Goal: Transaction & Acquisition: Purchase product/service

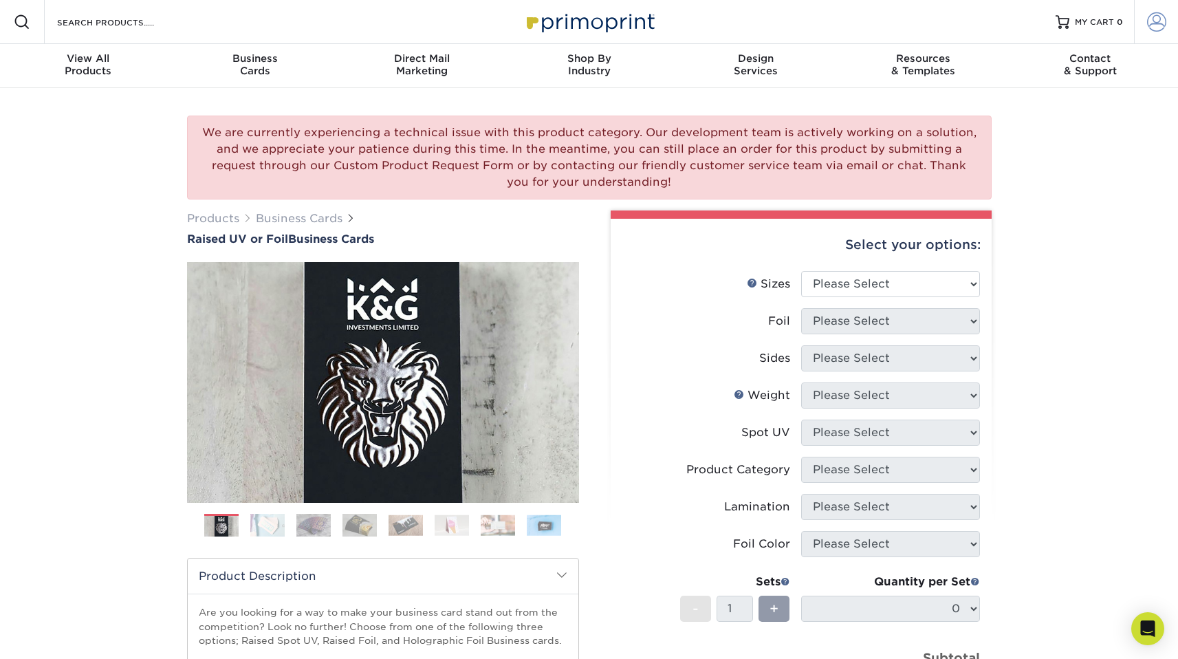
click at [1157, 33] on link "Account" at bounding box center [1156, 22] width 44 height 44
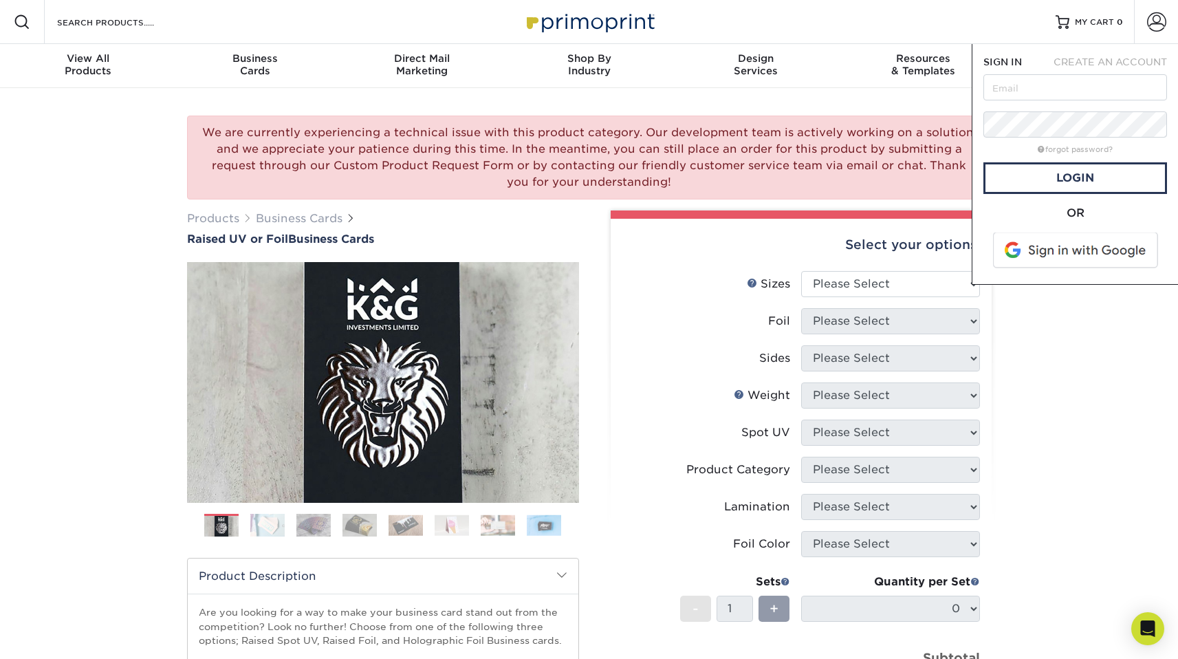
click at [981, 8] on div "Resources Menu Search Products Account SIGN IN CREATE AN ACCOUNT forgot passwor…" at bounding box center [589, 22] width 1178 height 44
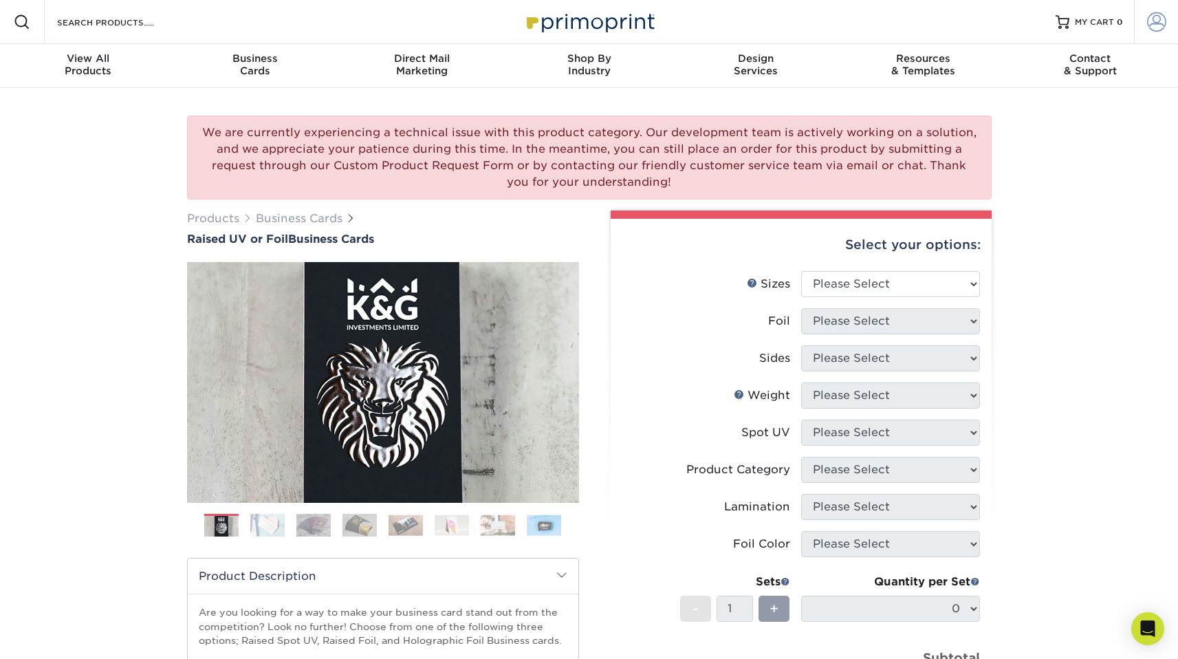
click at [1172, 26] on link "Account" at bounding box center [1156, 22] width 44 height 44
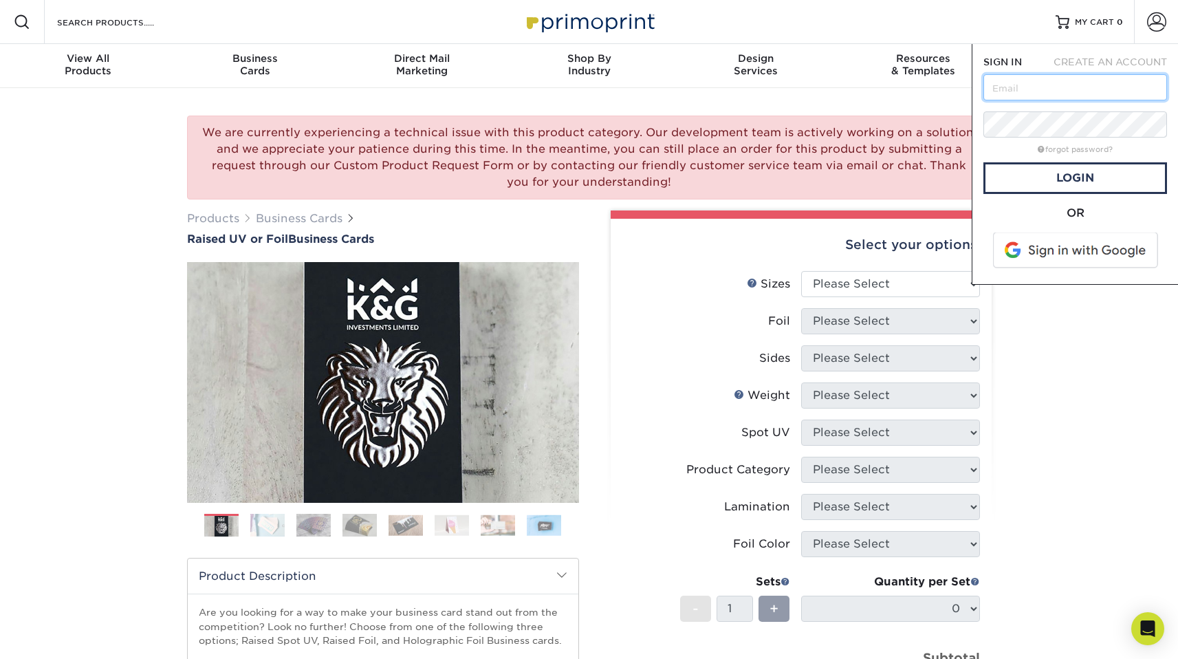
click at [1072, 85] on input "text" at bounding box center [1075, 87] width 184 height 26
paste input "cara@rocketpopmedia.com"
type input "cara@rocketpopmedia.com"
click at [1061, 184] on link "Login" at bounding box center [1075, 178] width 184 height 32
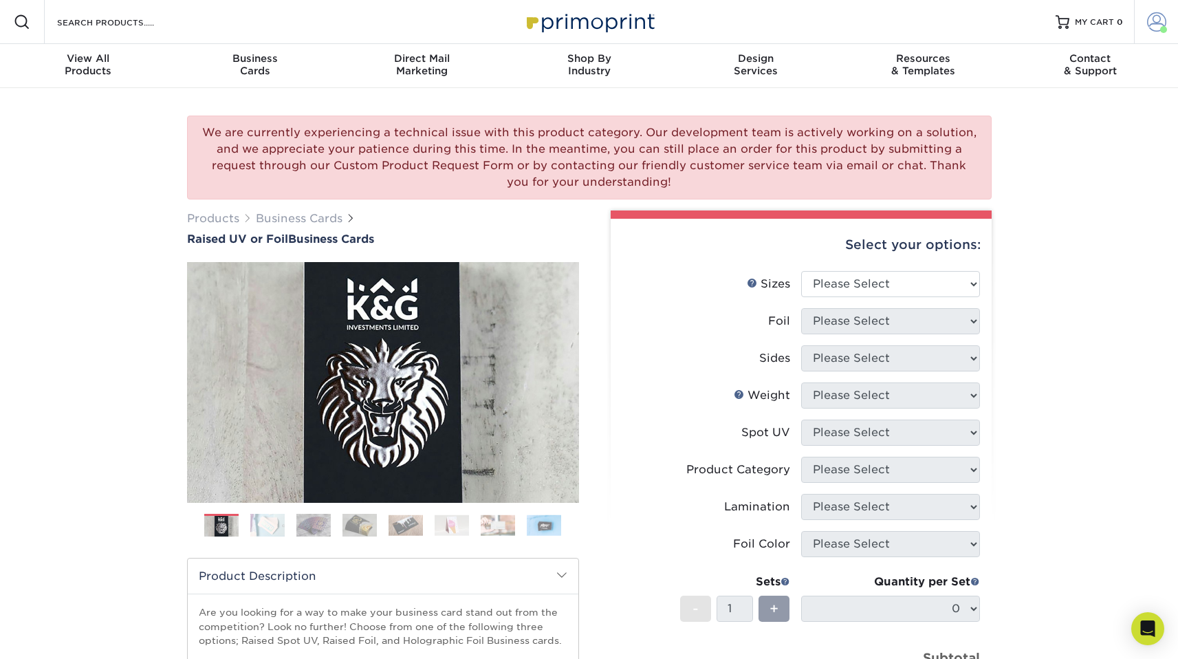
click at [1150, 20] on span at bounding box center [1156, 21] width 19 height 19
click at [1046, 130] on link "Order History" at bounding box center [1075, 134] width 173 height 19
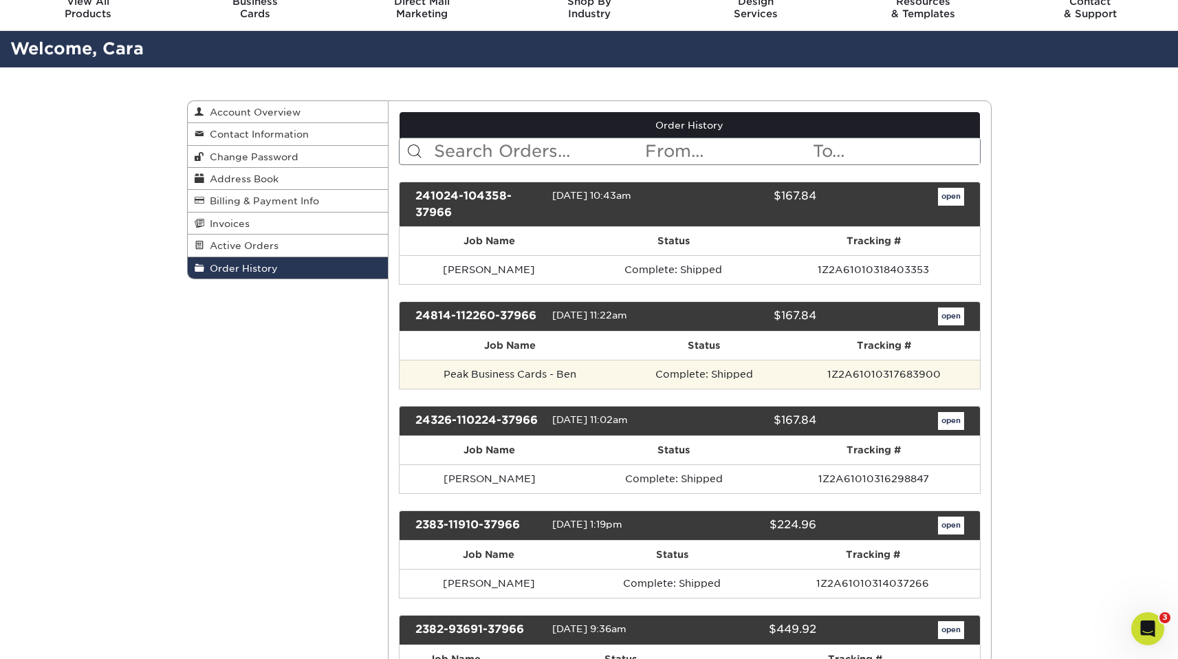
click at [794, 376] on td "1Z2A61010317683900" at bounding box center [884, 374] width 192 height 29
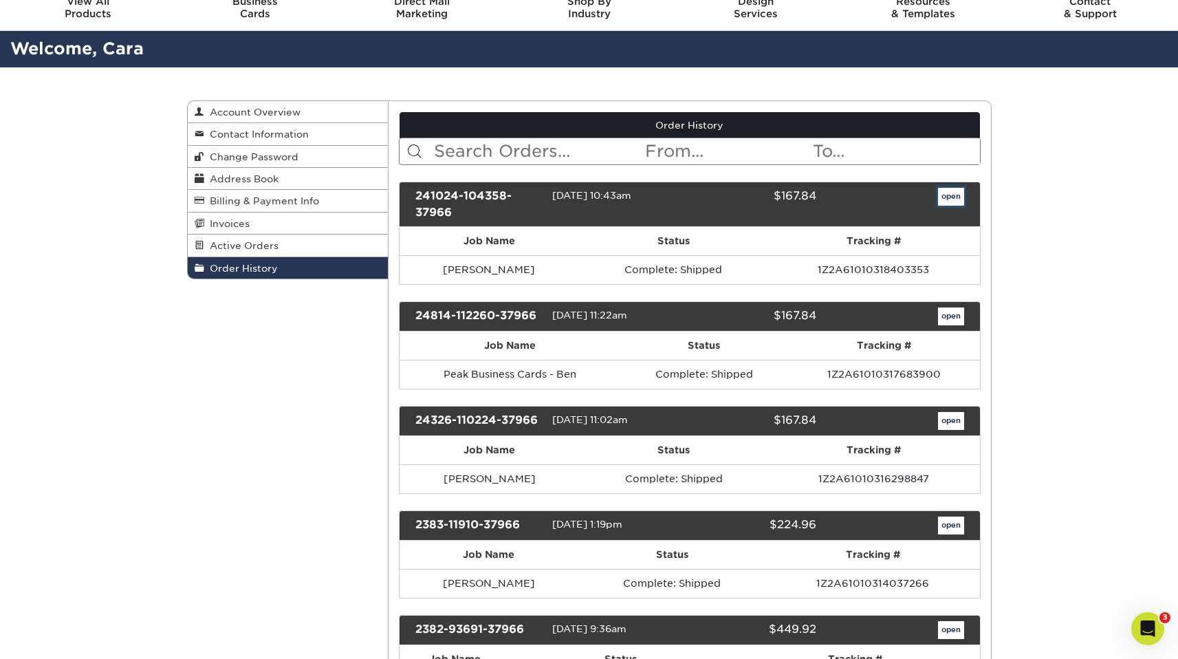
click at [950, 197] on link "open" at bounding box center [951, 197] width 26 height 18
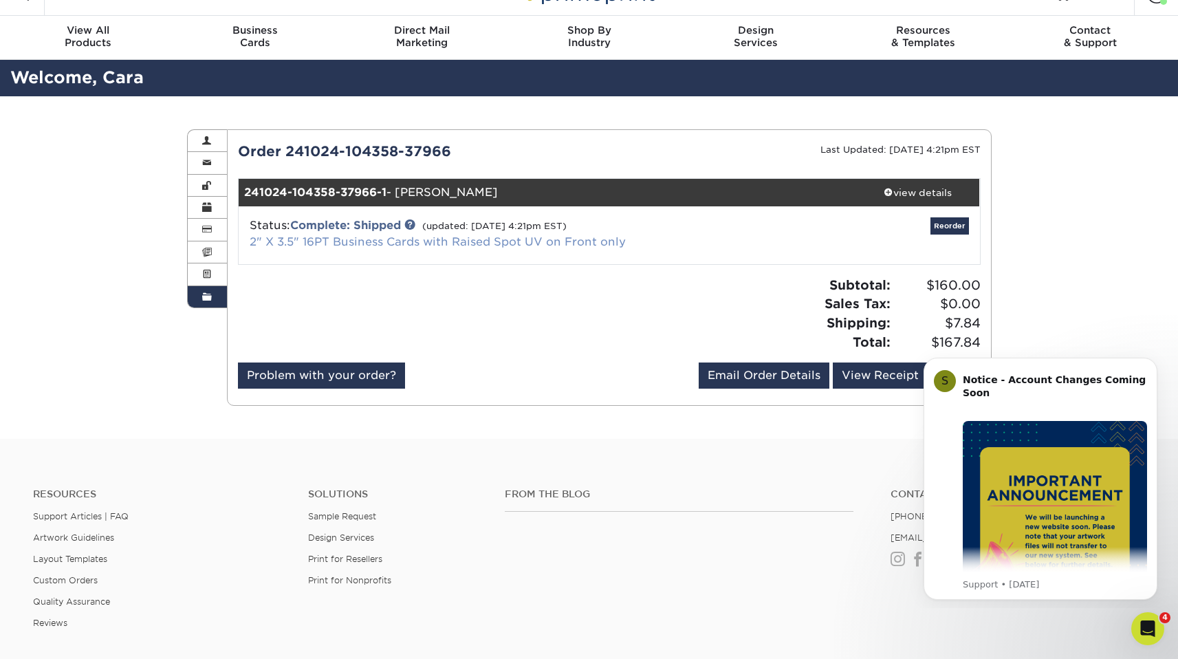
click at [483, 241] on link "2" X 3.5" 16PT Business Cards with Raised Spot UV on Front only" at bounding box center [438, 241] width 376 height 13
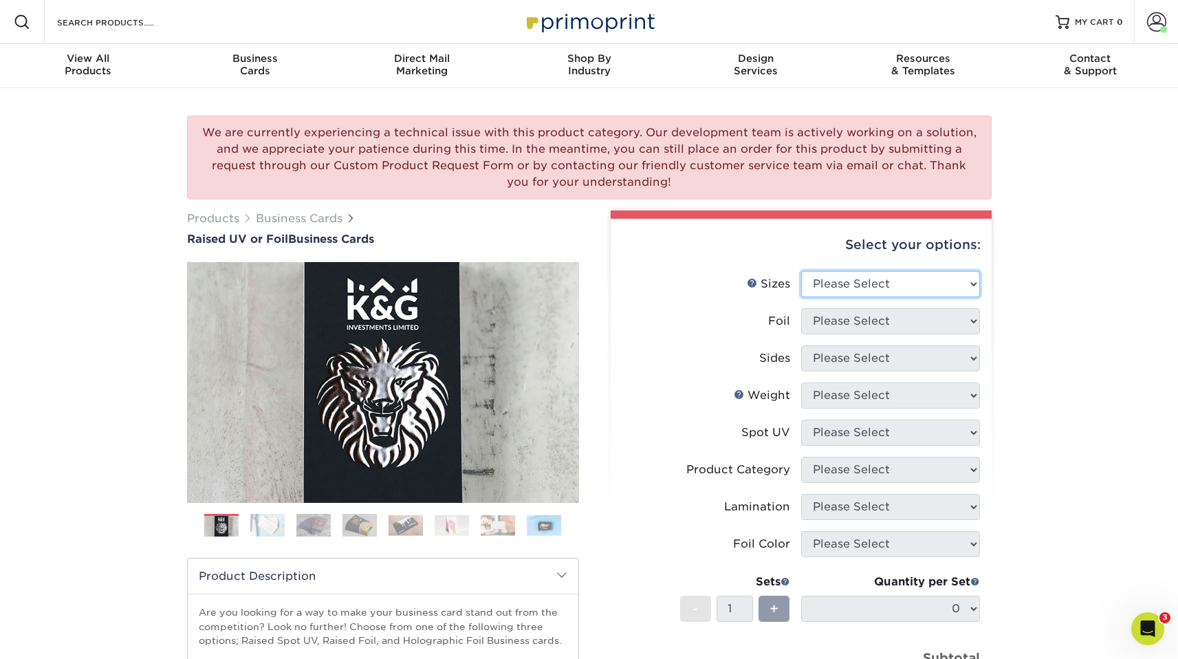
click at [852, 280] on select "Please Select 2" x 3.5" - Standard" at bounding box center [890, 284] width 179 height 26
select select "2.00x3.50"
click at [865, 324] on select "Please Select No Yes" at bounding box center [890, 321] width 179 height 26
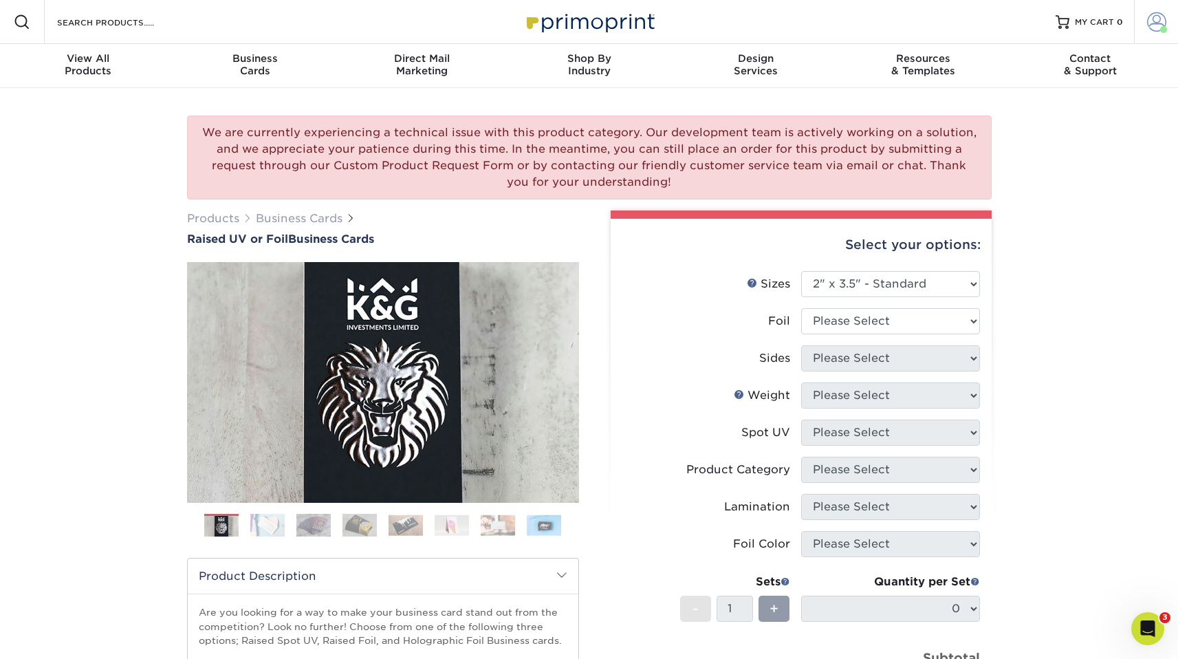
click at [1160, 21] on span at bounding box center [1156, 21] width 19 height 19
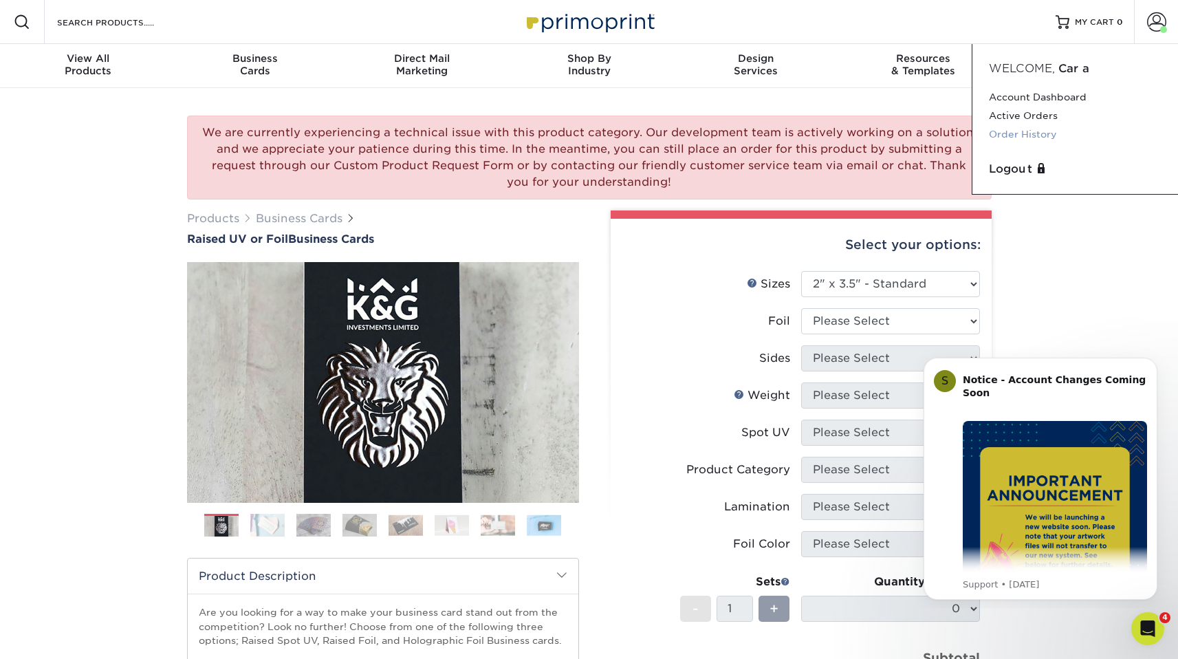
click at [1040, 132] on link "Order History" at bounding box center [1075, 134] width 173 height 19
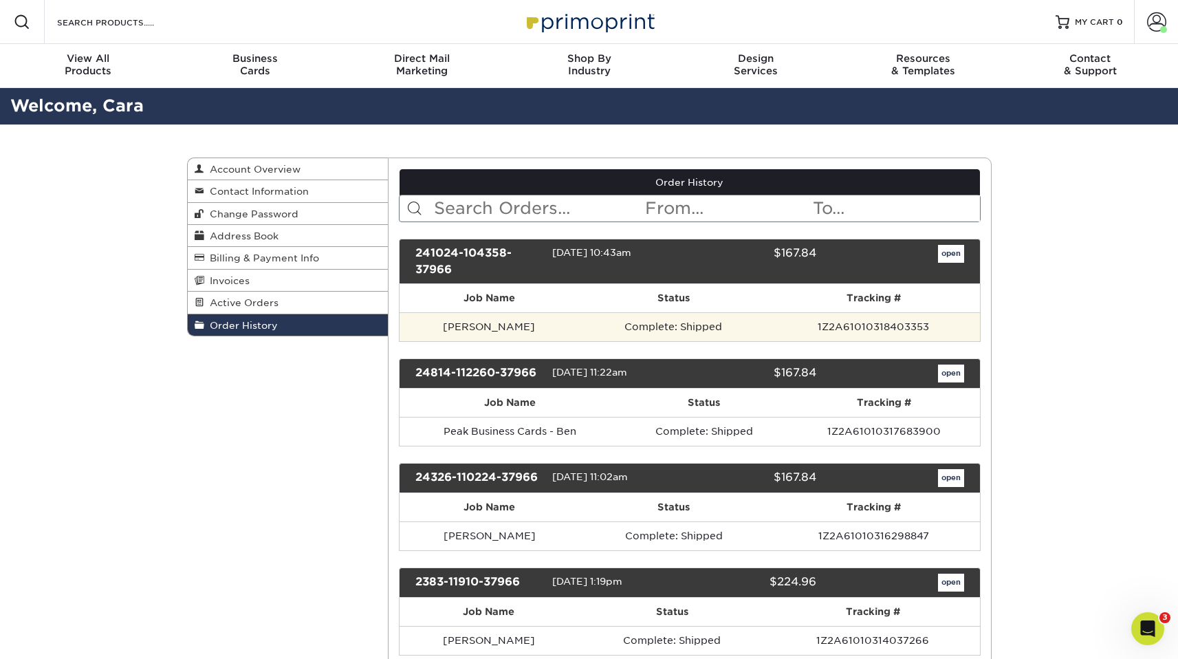
click at [711, 335] on td "Complete: Shipped" at bounding box center [673, 326] width 188 height 29
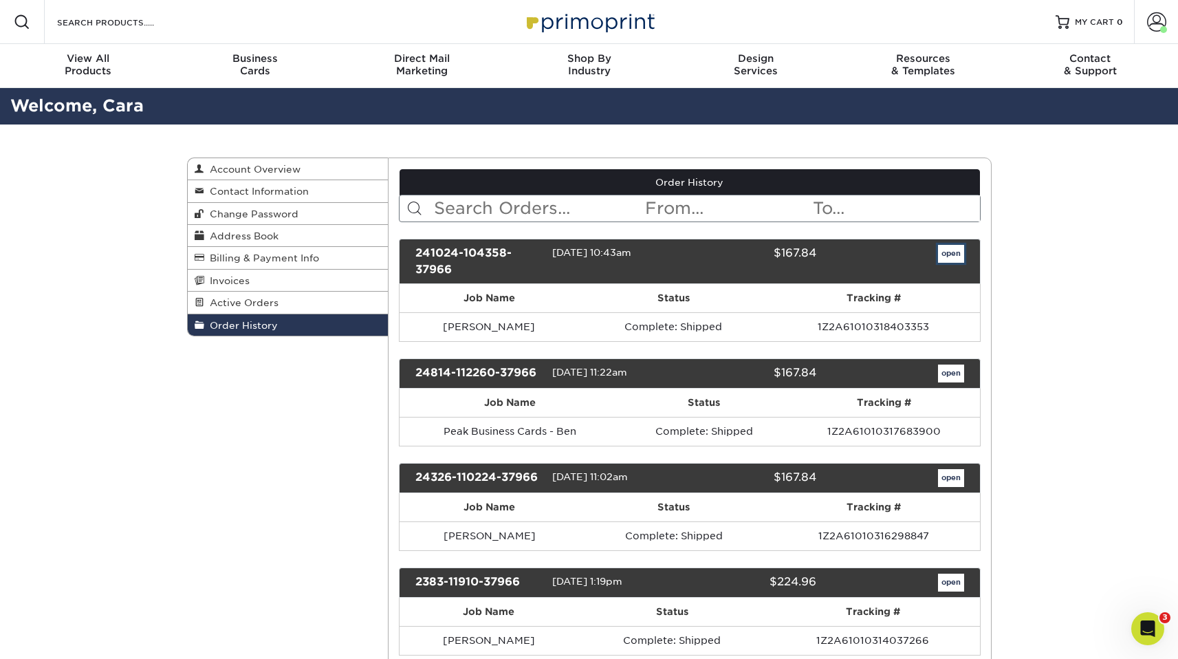
click at [948, 255] on link "open" at bounding box center [951, 254] width 26 height 18
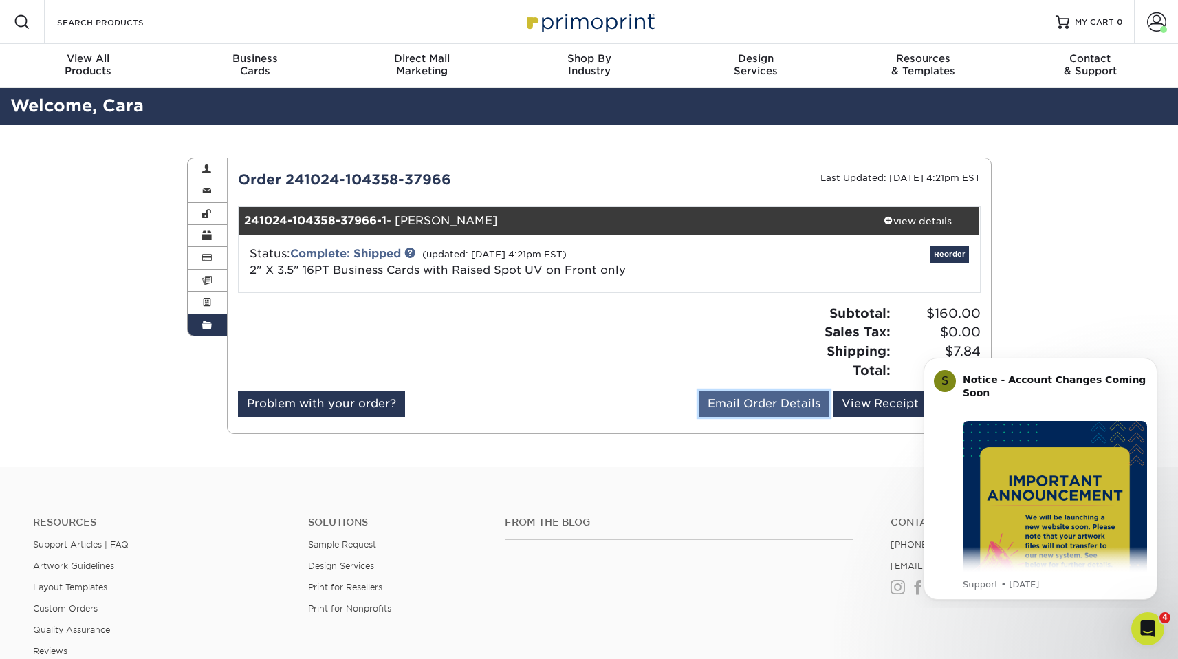
click at [797, 413] on link "Email Order Details" at bounding box center [763, 403] width 131 height 26
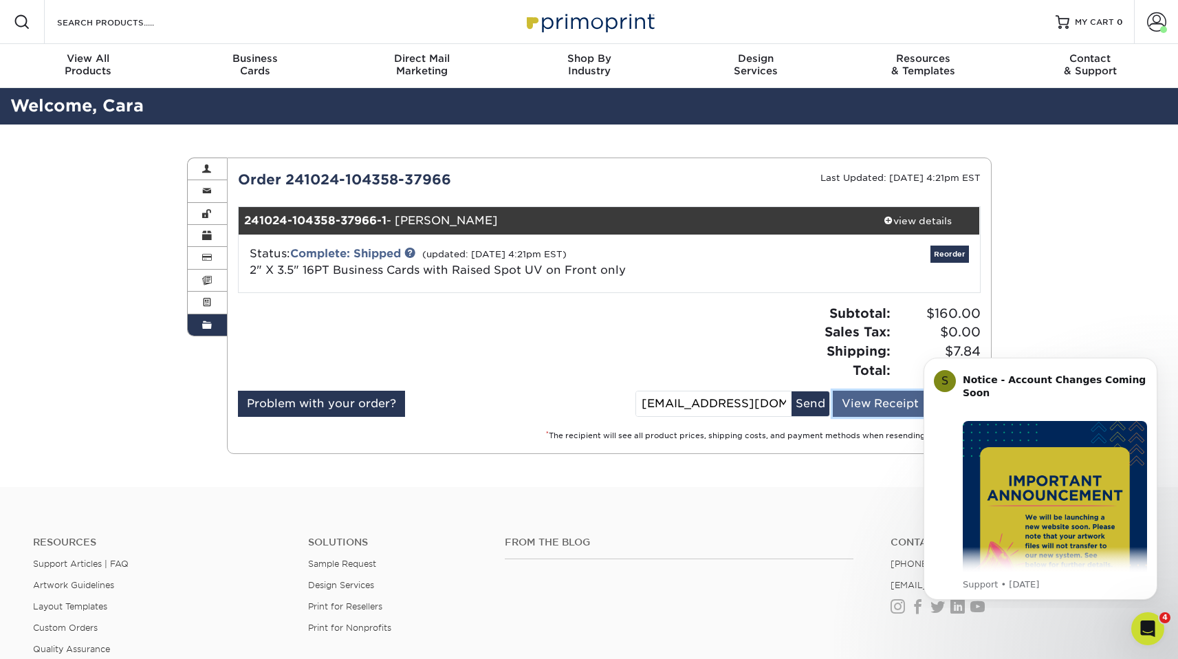
click at [861, 402] on link "View Receipt" at bounding box center [880, 403] width 95 height 26
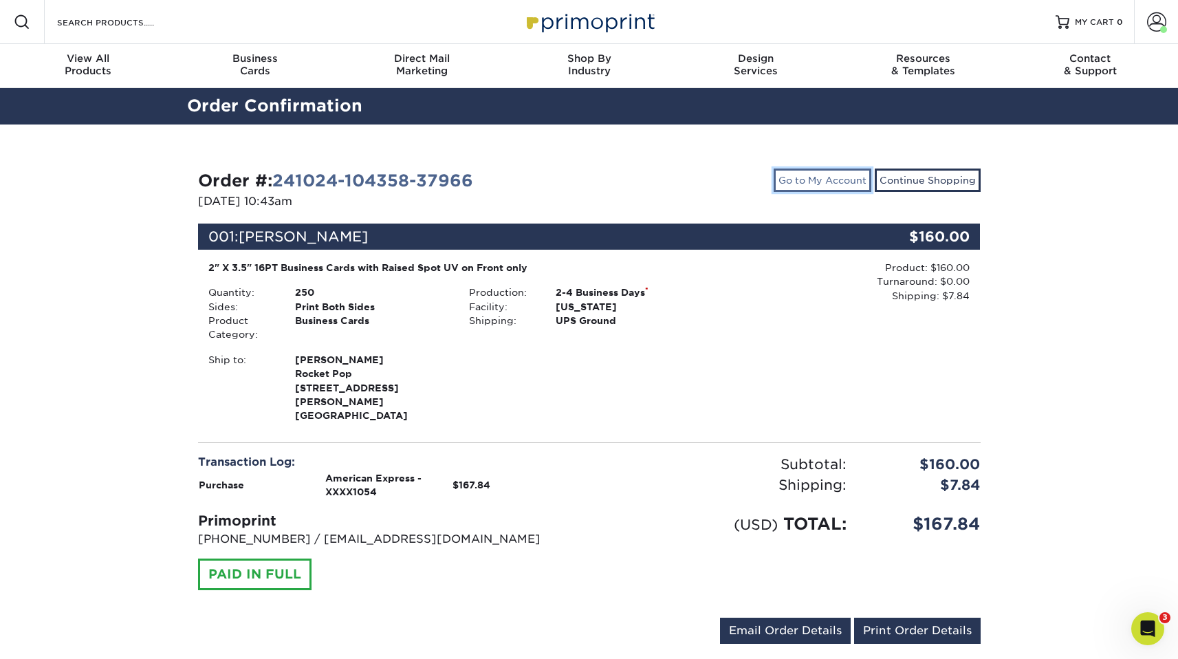
click at [820, 188] on link "Go to My Account" at bounding box center [822, 179] width 98 height 23
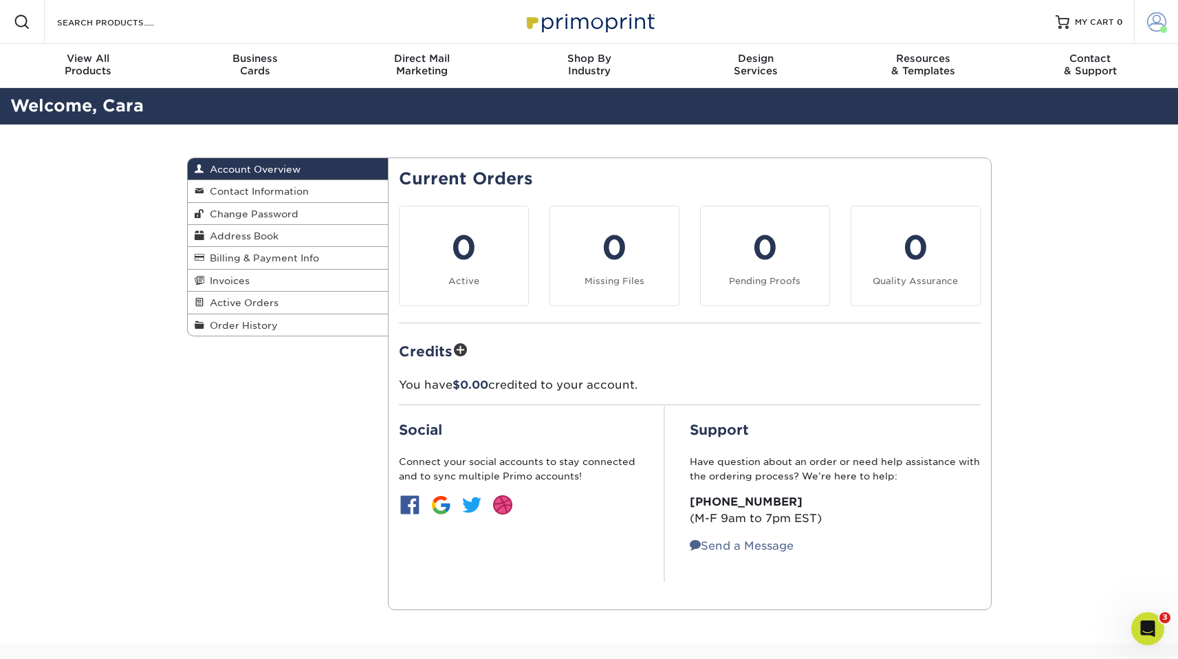
click at [1153, 21] on span at bounding box center [1156, 21] width 19 height 19
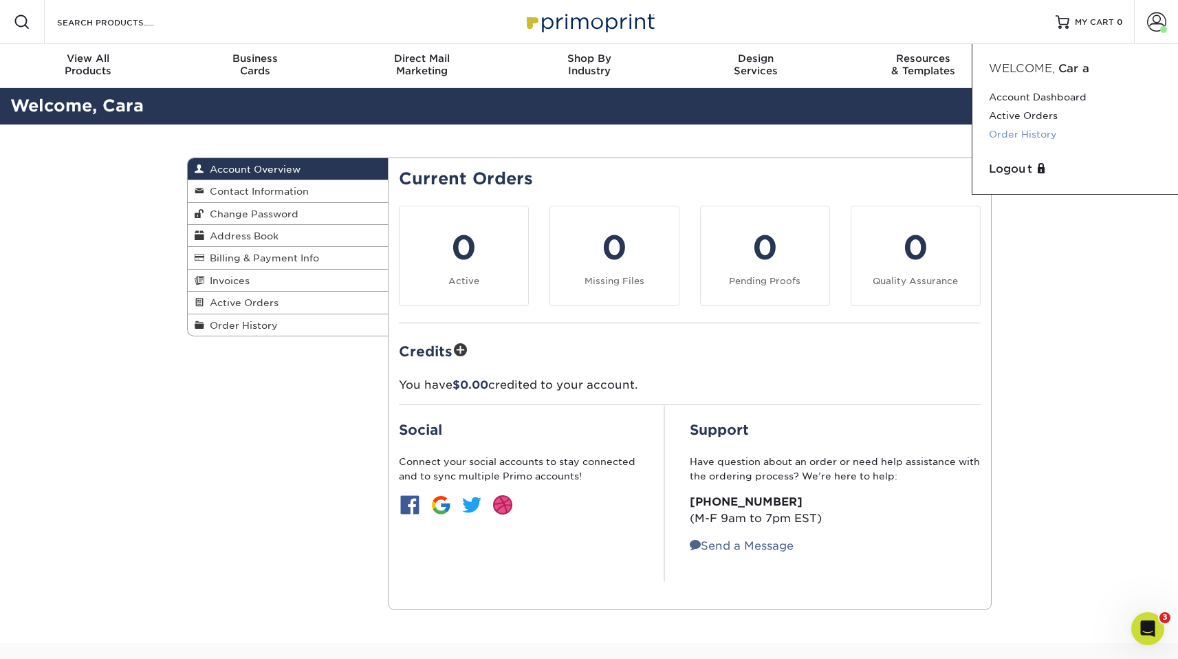
click at [1031, 140] on link "Order History" at bounding box center [1075, 134] width 173 height 19
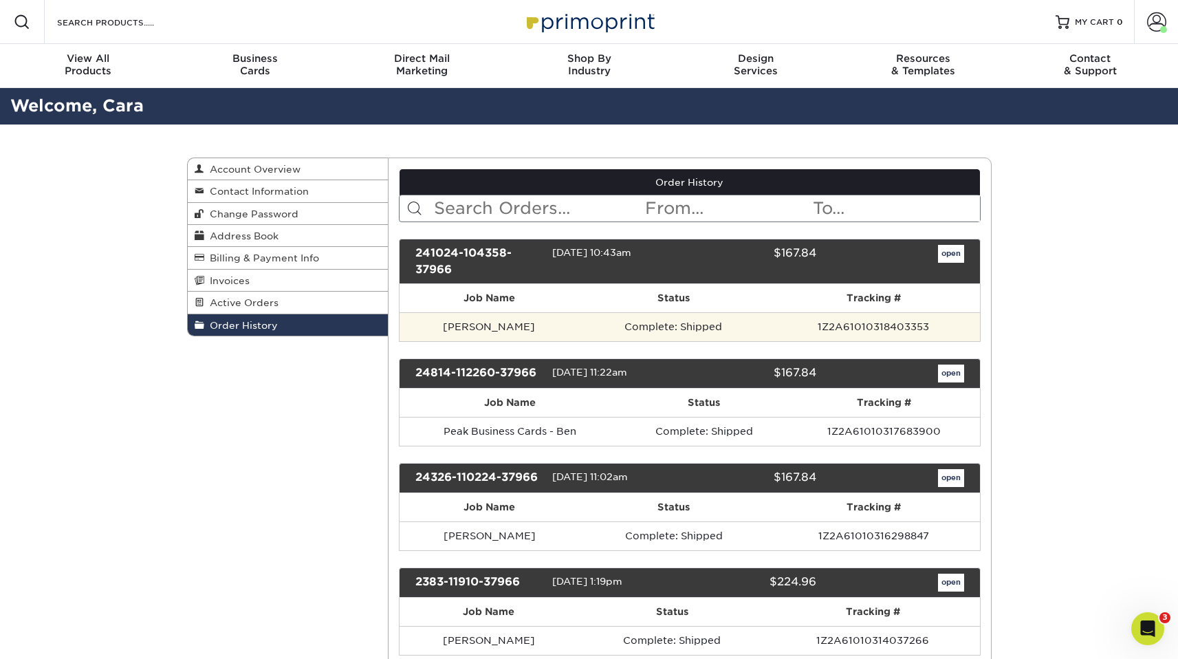
click at [767, 327] on td "1Z2A61010318403353" at bounding box center [873, 326] width 212 height 29
click at [815, 330] on td "1Z2A61010318403353" at bounding box center [873, 326] width 212 height 29
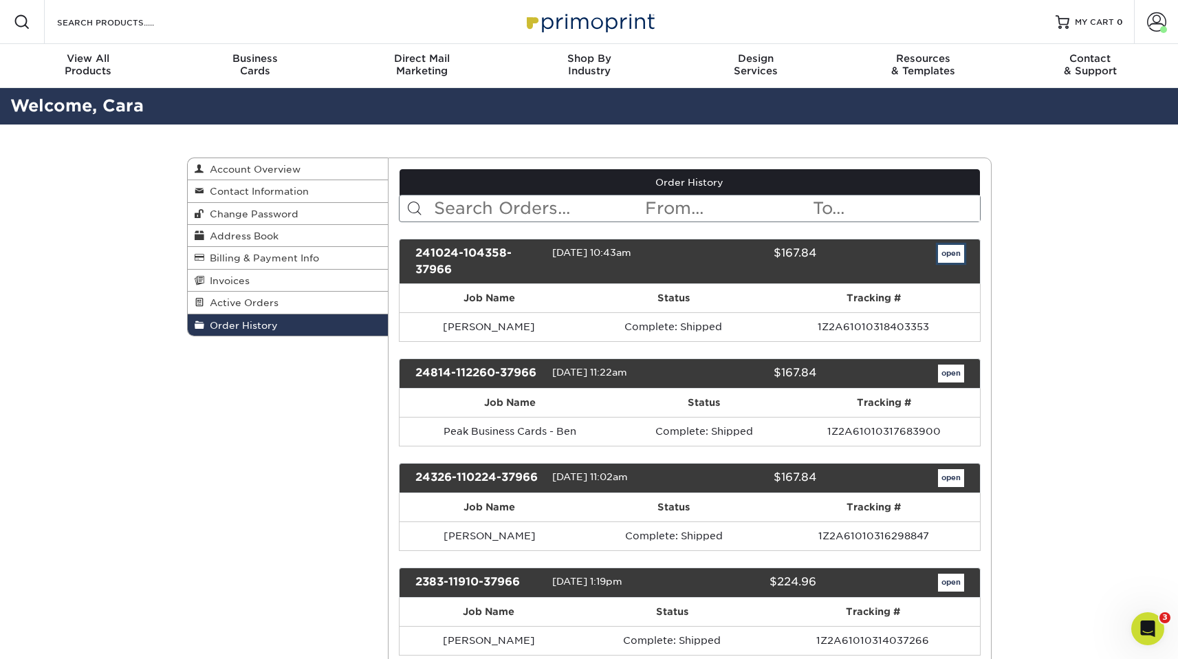
click at [938, 254] on link "open" at bounding box center [951, 254] width 26 height 18
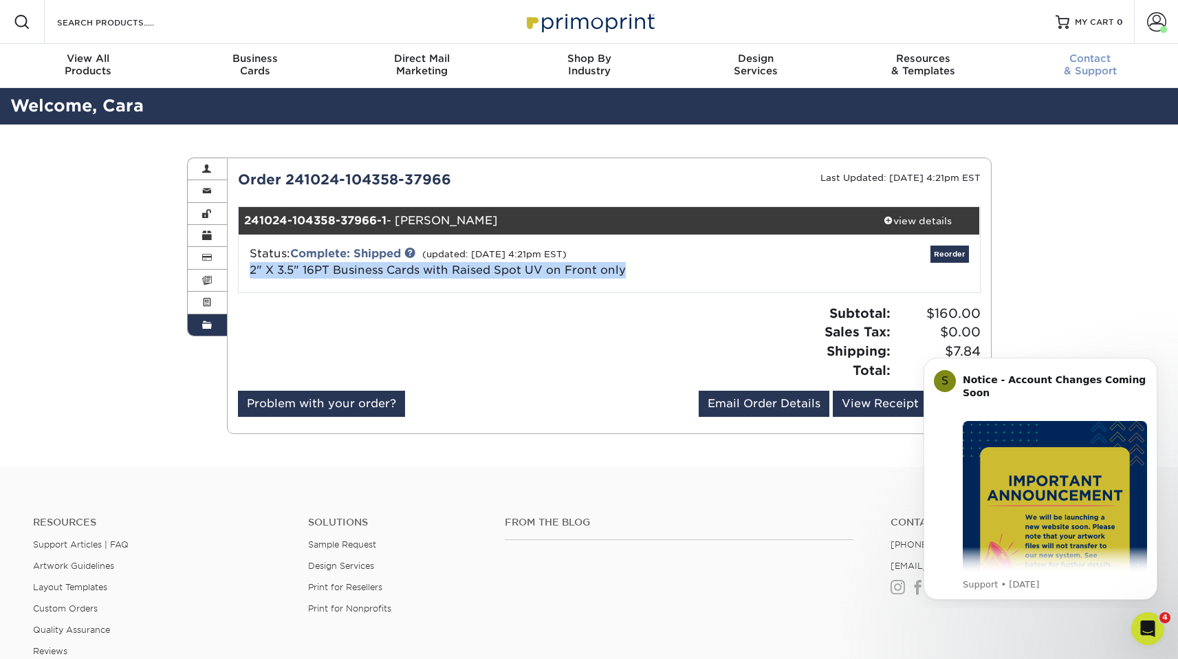
click at [1085, 65] on div "Contact & Support" at bounding box center [1089, 64] width 167 height 25
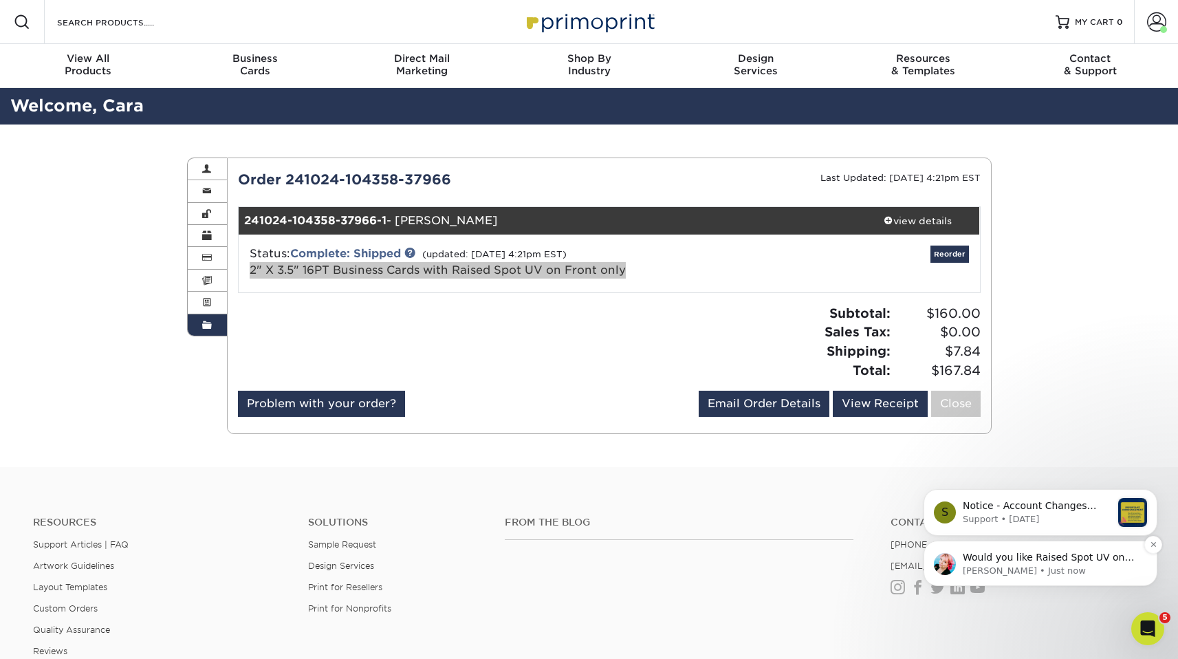
click at [1086, 560] on p "Would you like Raised Spot UV on one side or both sides?" at bounding box center [1050, 558] width 177 height 14
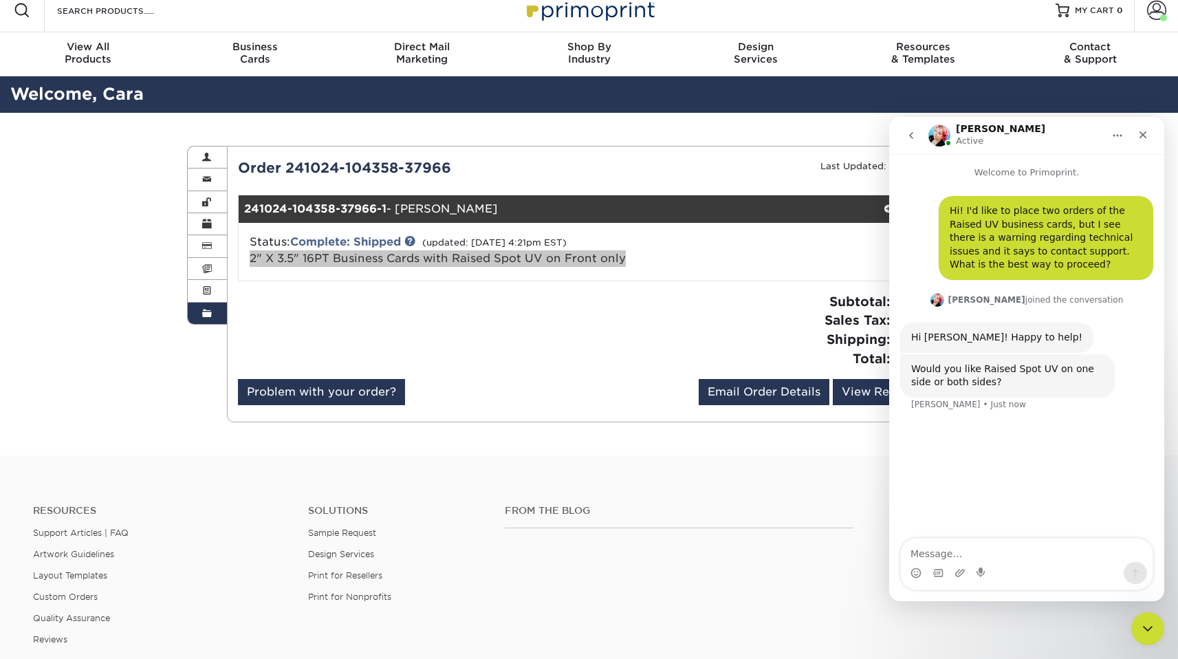
scroll to position [16, 0]
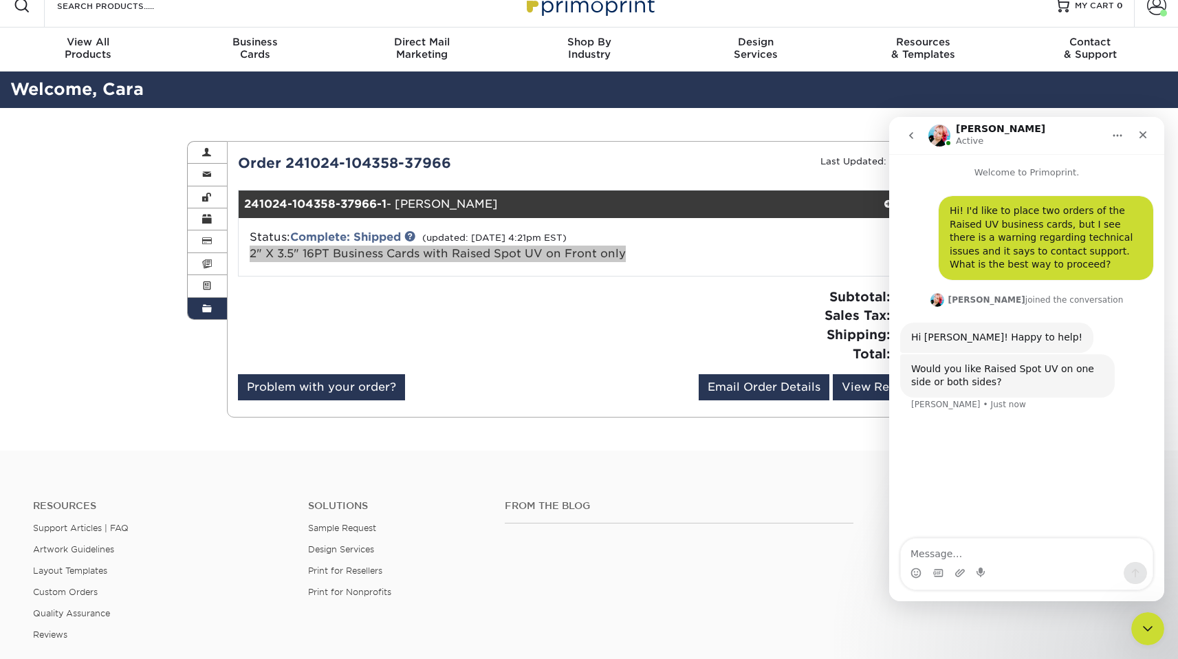
click at [970, 557] on textarea "Message…" at bounding box center [1027, 549] width 252 height 23
type textarea "One side only"
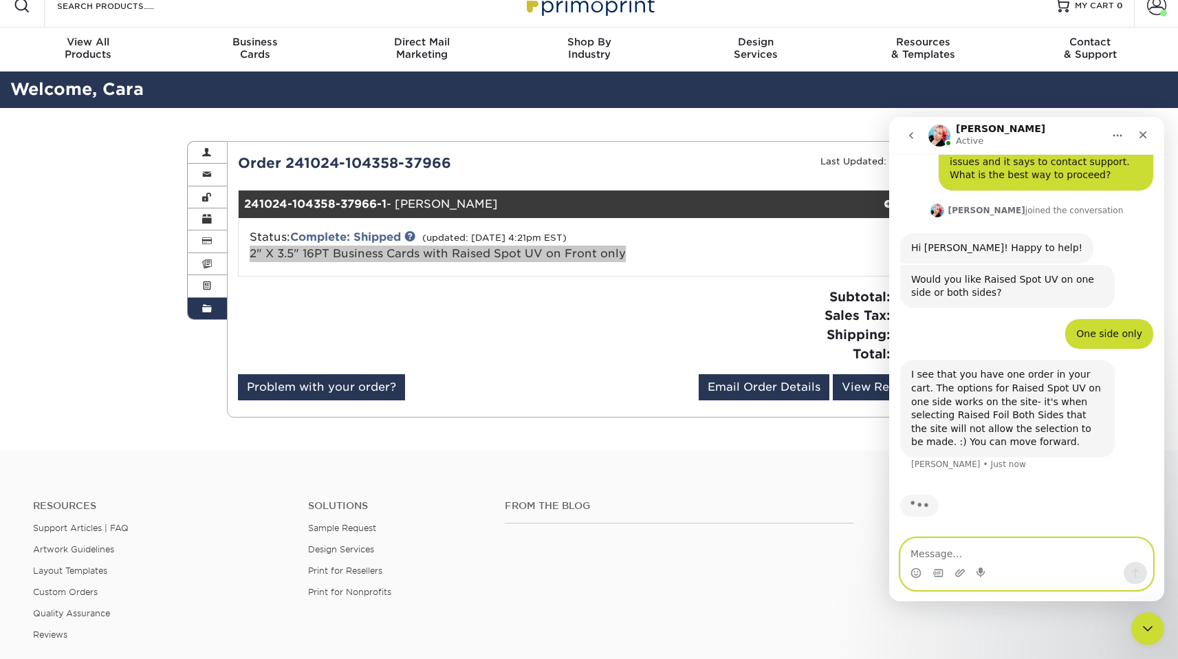
scroll to position [90, 0]
click at [1009, 558] on textarea "Message…" at bounding box center [1027, 549] width 252 height 23
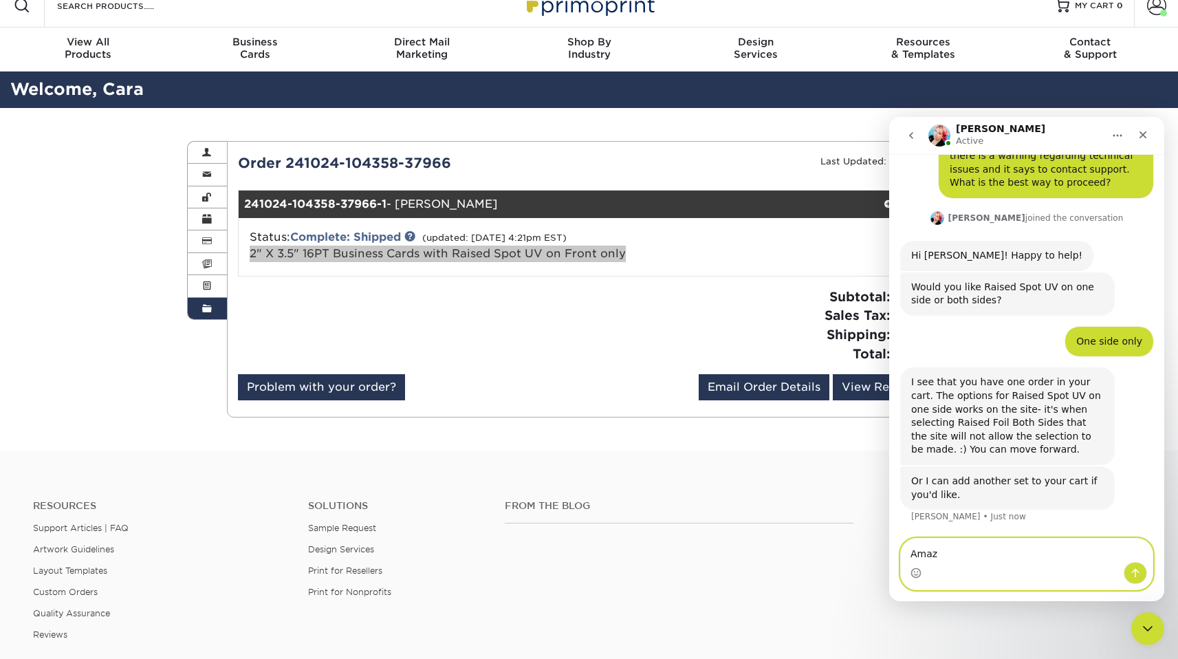
scroll to position [82, 0]
type textarea "Amaz"
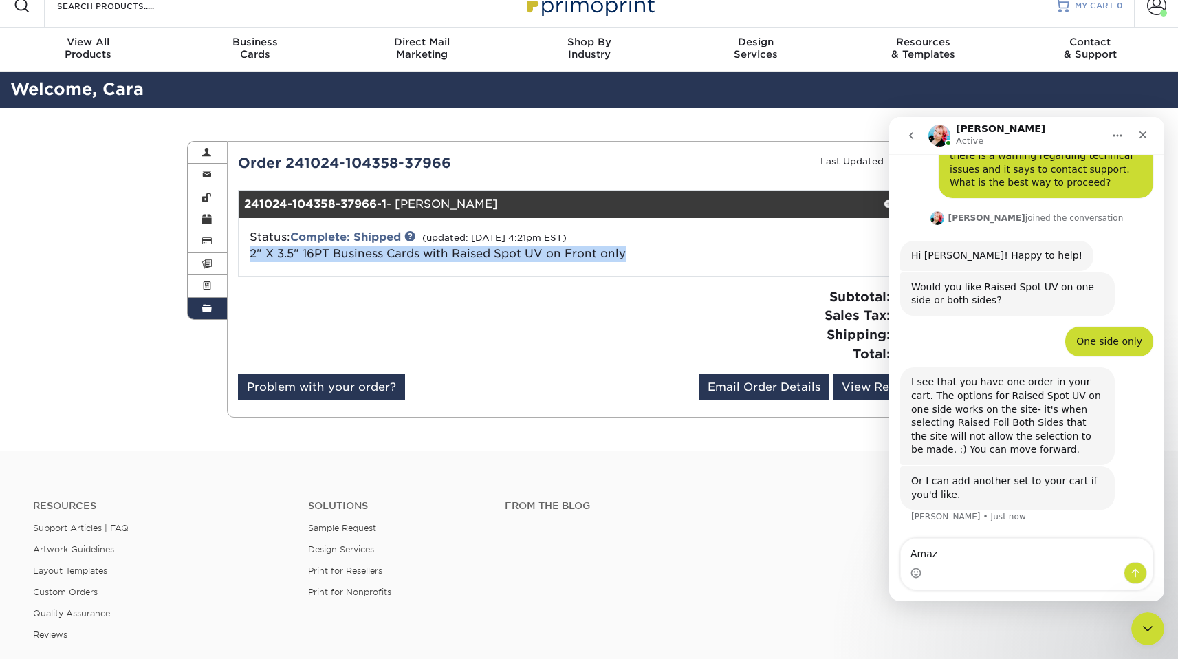
click at [1088, 16] on link "MY CART 0" at bounding box center [1088, 6] width 67 height 44
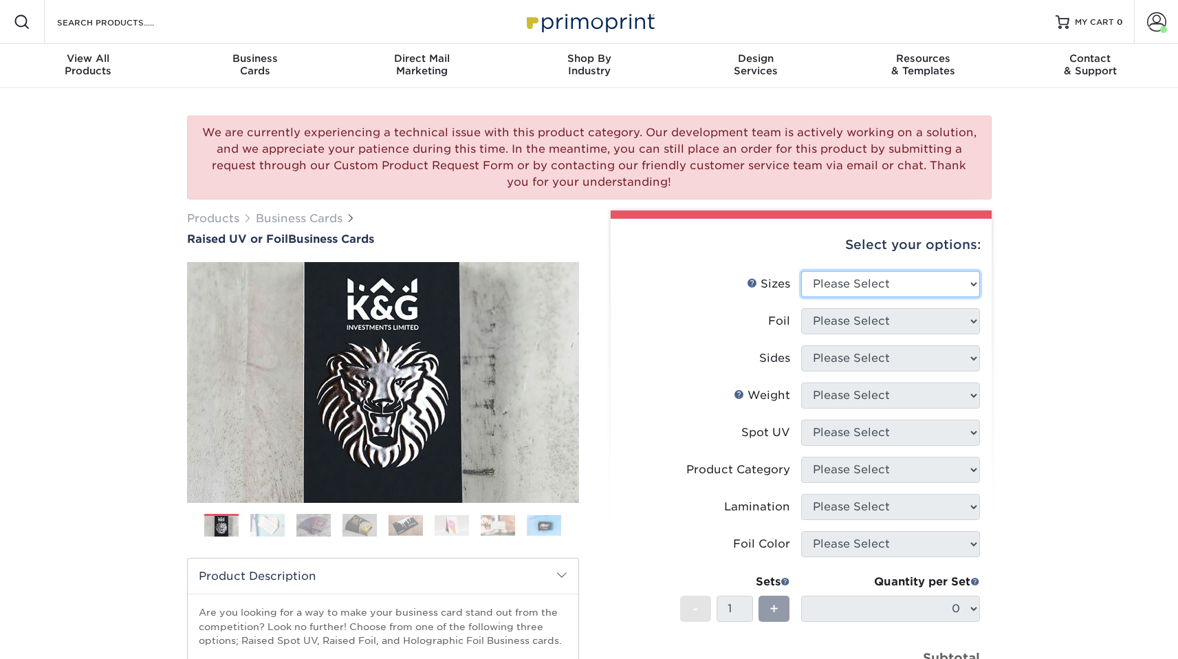
click at [938, 274] on select "Please Select 2" x 3.5" - Standard" at bounding box center [890, 284] width 179 height 26
select select "2.00x3.50"
click at [945, 313] on select "Please Select No Yes" at bounding box center [890, 321] width 179 height 26
select select "0"
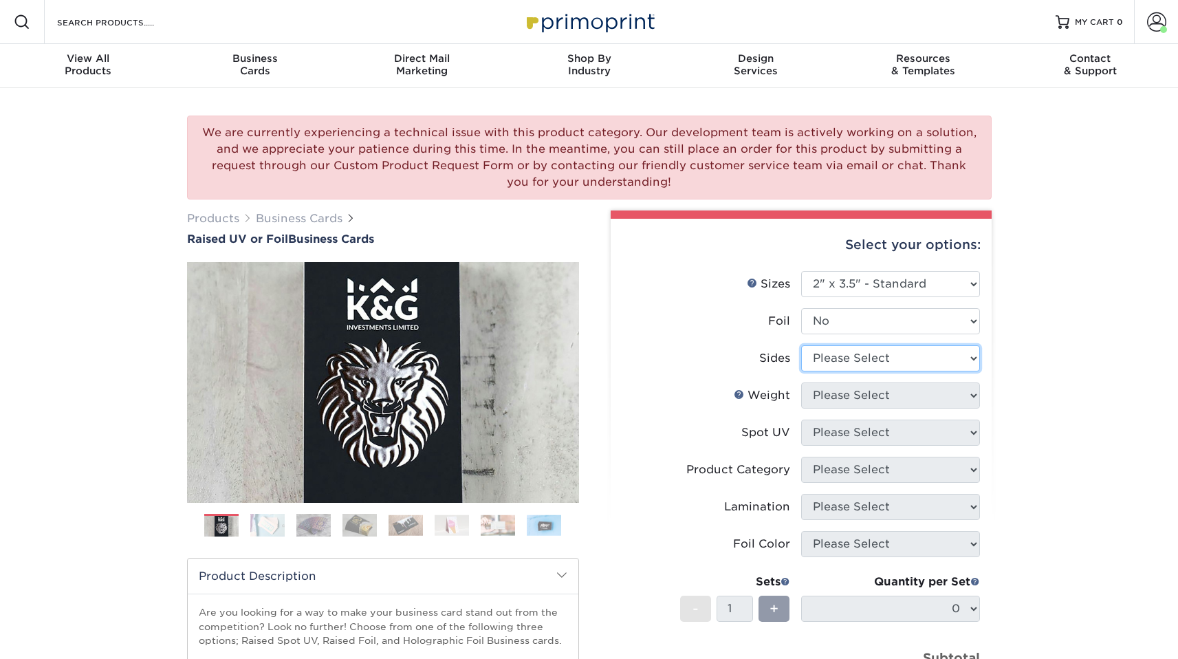
click at [936, 353] on select "Please Select Print Both Sides Print Front Only" at bounding box center [890, 358] width 179 height 26
select select "13abbda7-1d64-4f25-8bb2-c179b224825d"
click at [936, 395] on select "Please Select 16PT" at bounding box center [890, 395] width 179 height 26
select select "16PT"
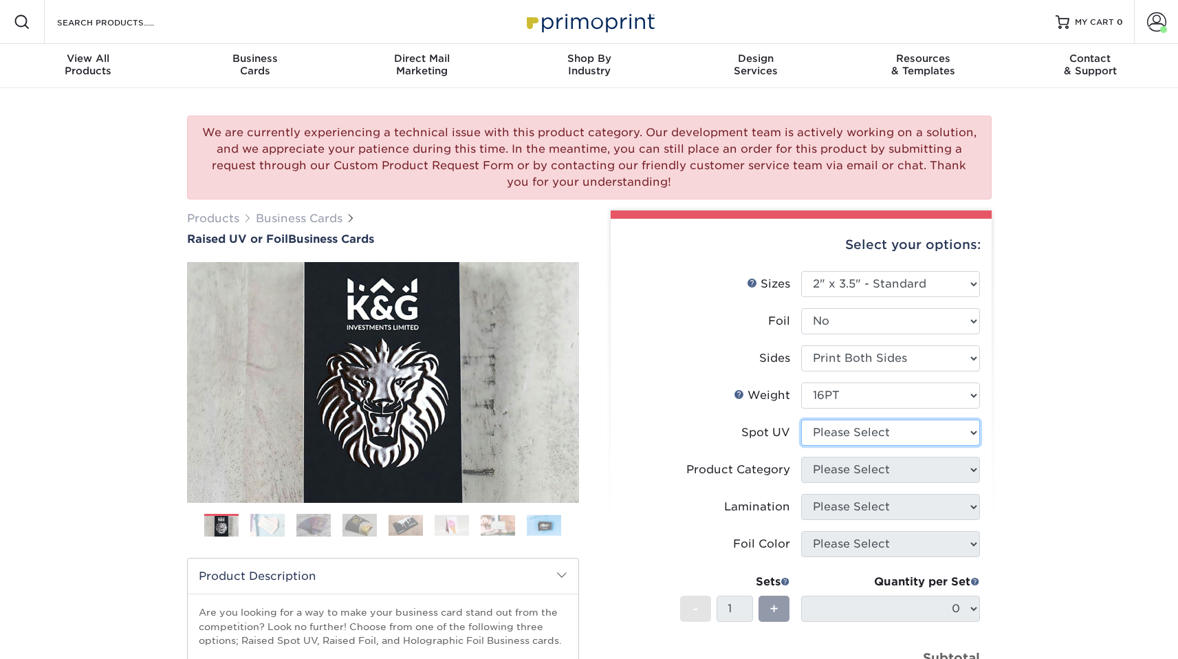
click at [938, 432] on select "Please Select No Spot UV Front Only" at bounding box center [890, 432] width 179 height 26
select select "1"
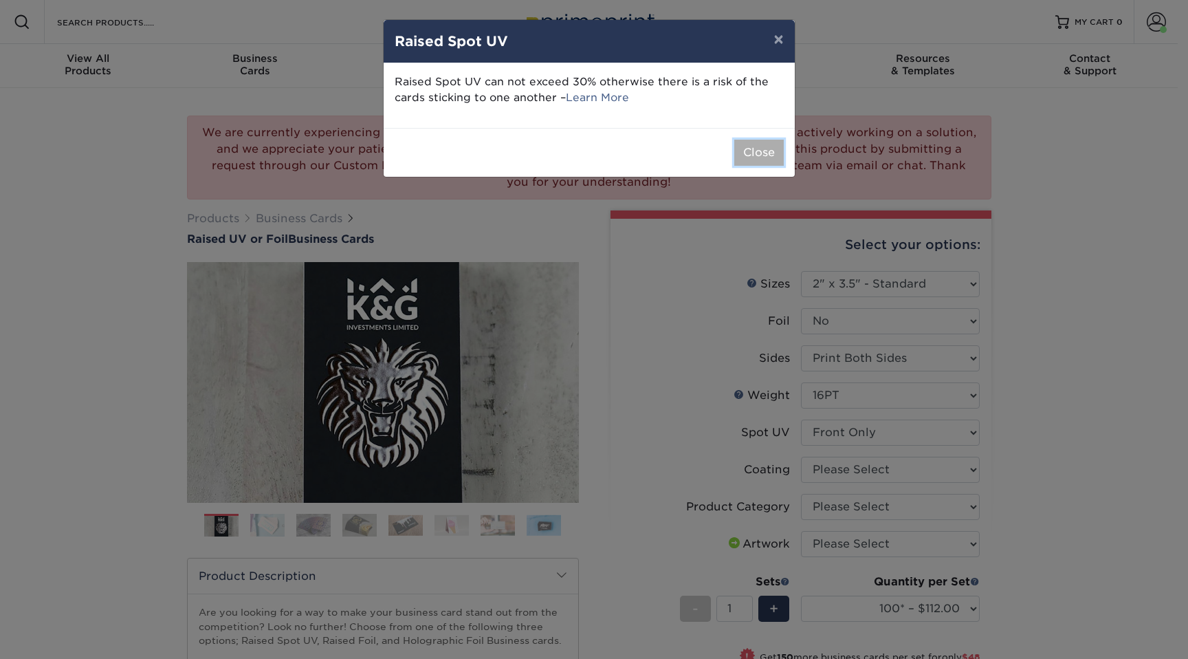
click at [772, 146] on button "Close" at bounding box center [758, 153] width 49 height 26
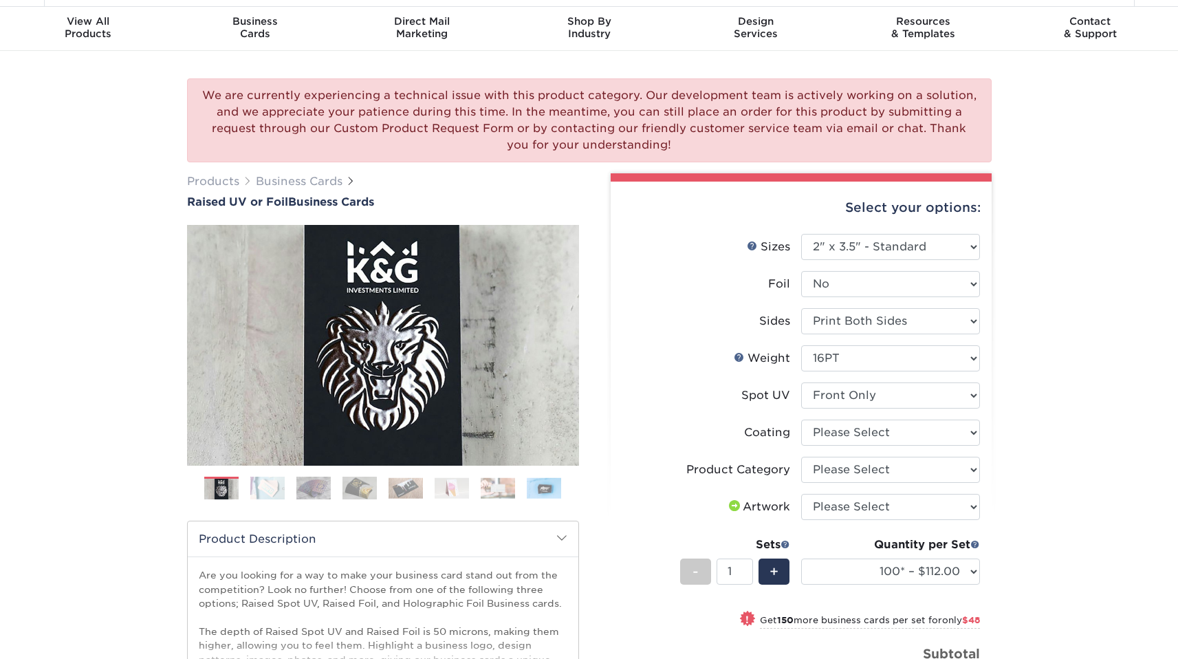
scroll to position [46, 0]
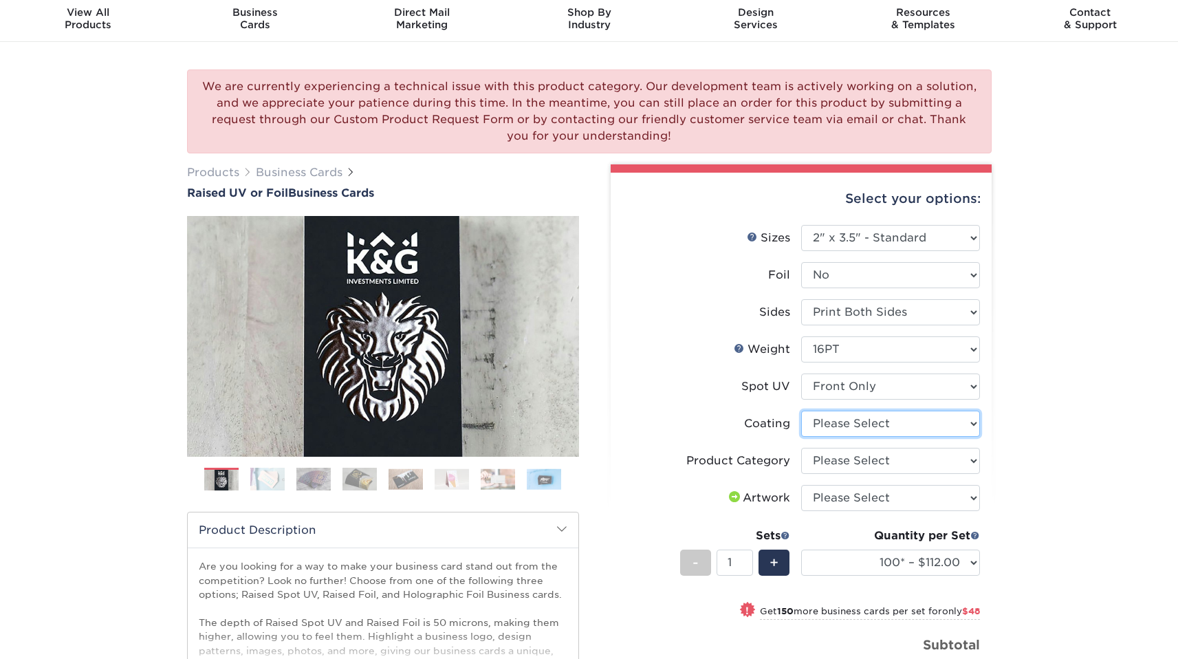
click at [912, 418] on select at bounding box center [890, 423] width 179 height 26
select select "3e7618de-abca-4bda-9f97-8b9129e913d8"
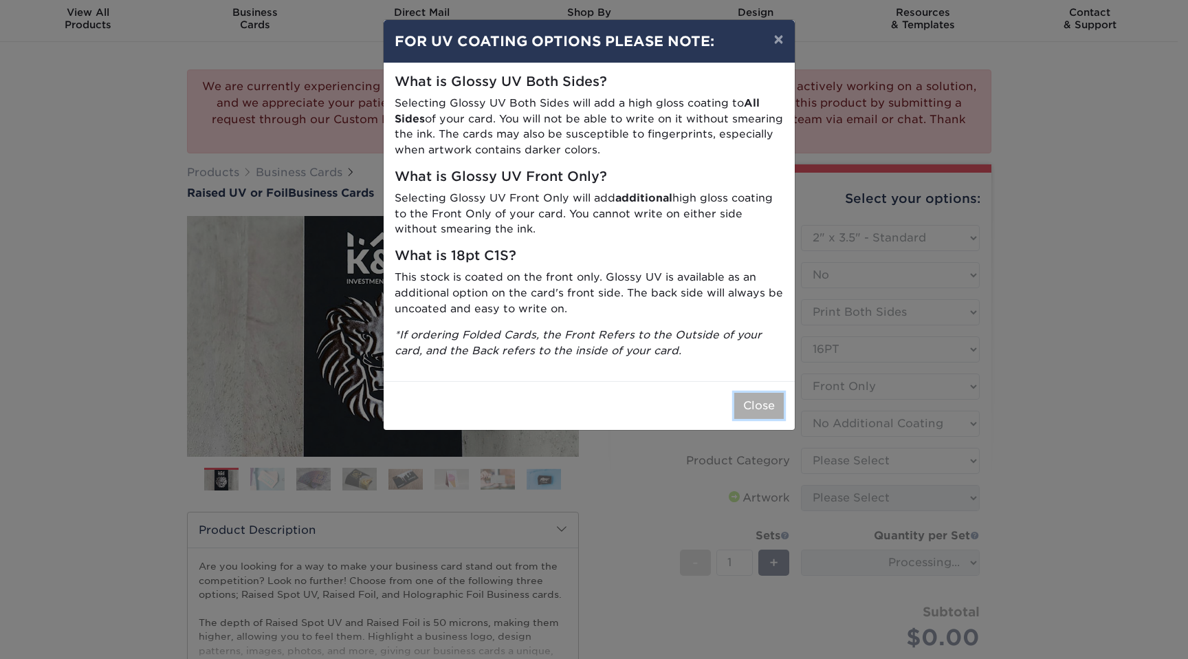
click at [764, 397] on button "Close" at bounding box center [758, 406] width 49 height 26
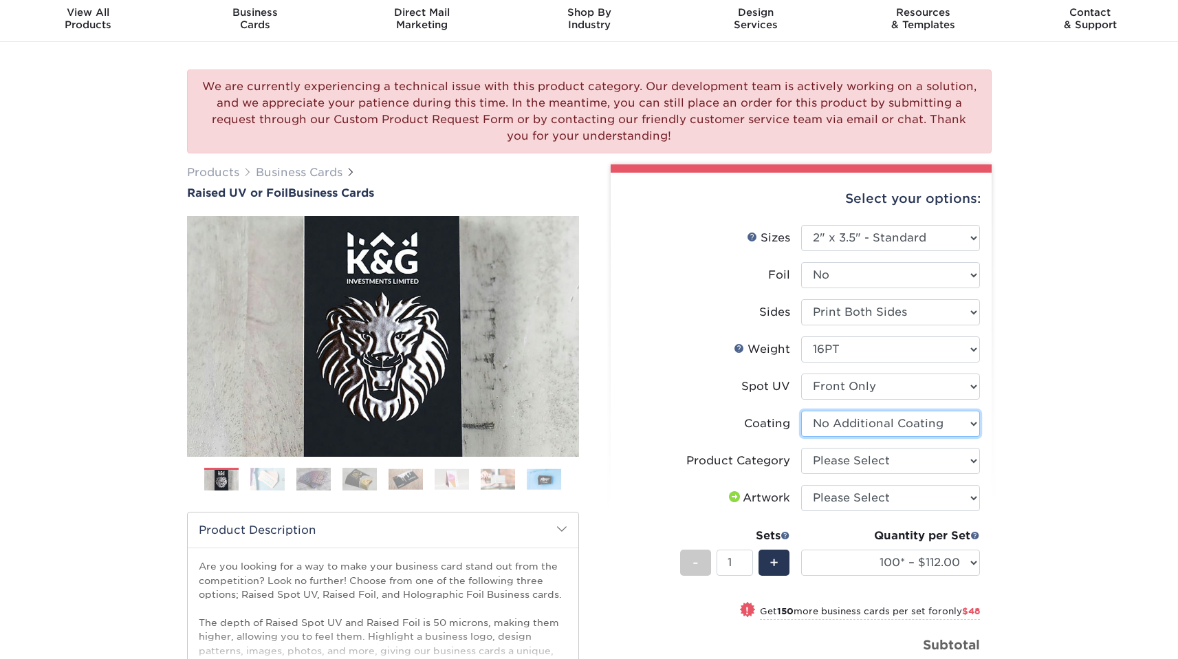
click at [910, 432] on select at bounding box center [890, 423] width 179 height 26
click at [905, 462] on select "Please Select Business Cards" at bounding box center [890, 461] width 179 height 26
select select "3b5148f1-0588-4f88-a218-97bcfdce65c1"
click at [901, 497] on select "Please Select I will upload files I need a design - $100" at bounding box center [890, 498] width 179 height 26
select select "upload"
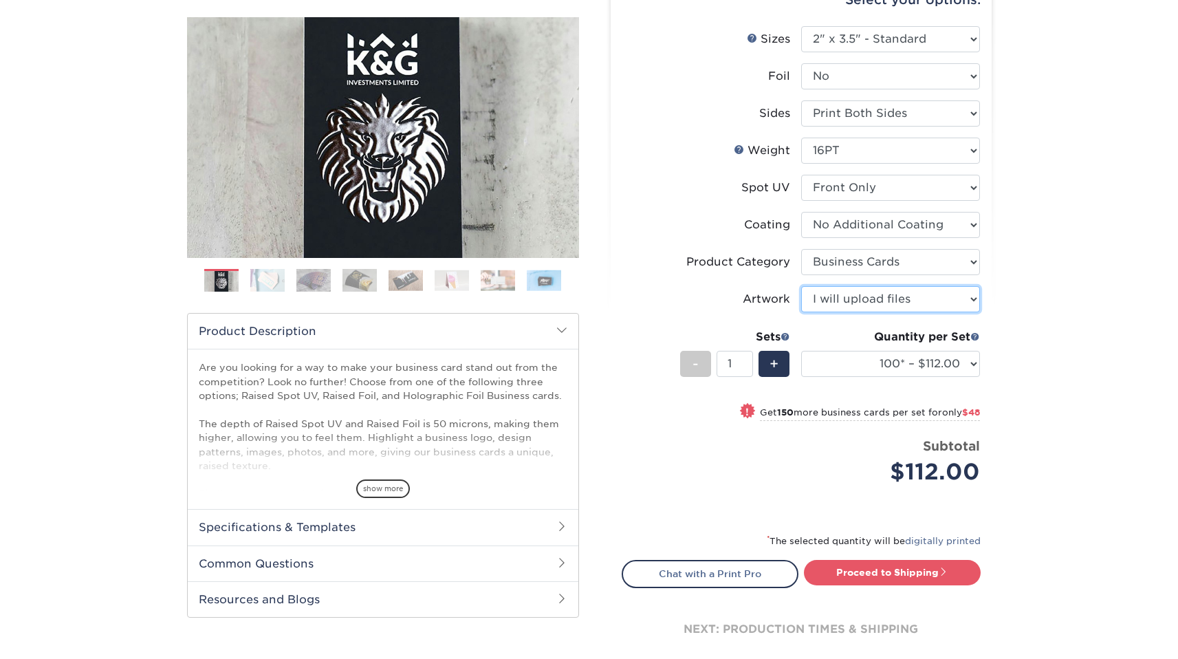
scroll to position [221, 0]
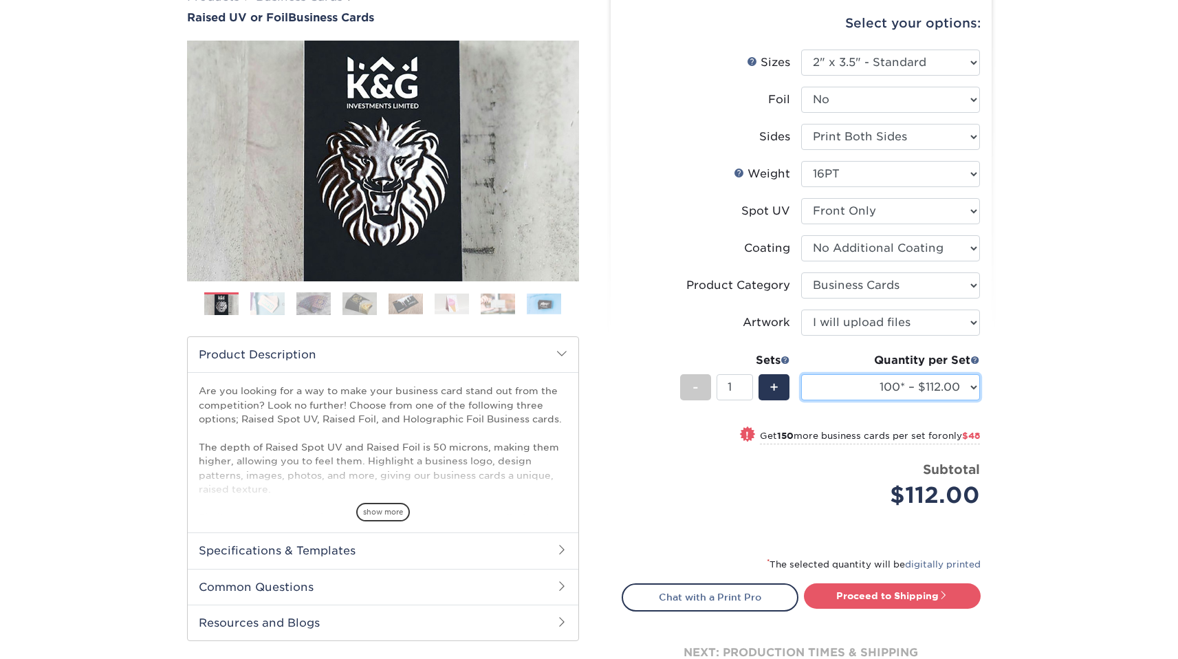
click at [965, 388] on select "100* – $112.00 250* – $160.00 500* – $216.00" at bounding box center [890, 387] width 179 height 26
select select "250* – $160.00"
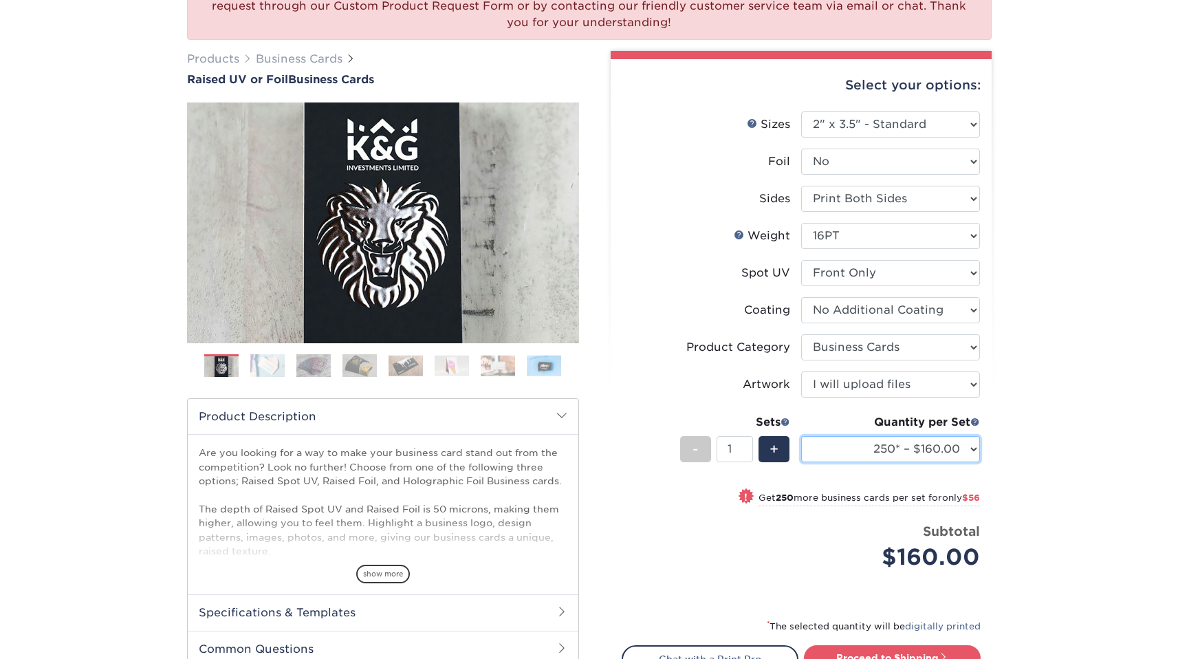
scroll to position [166, 0]
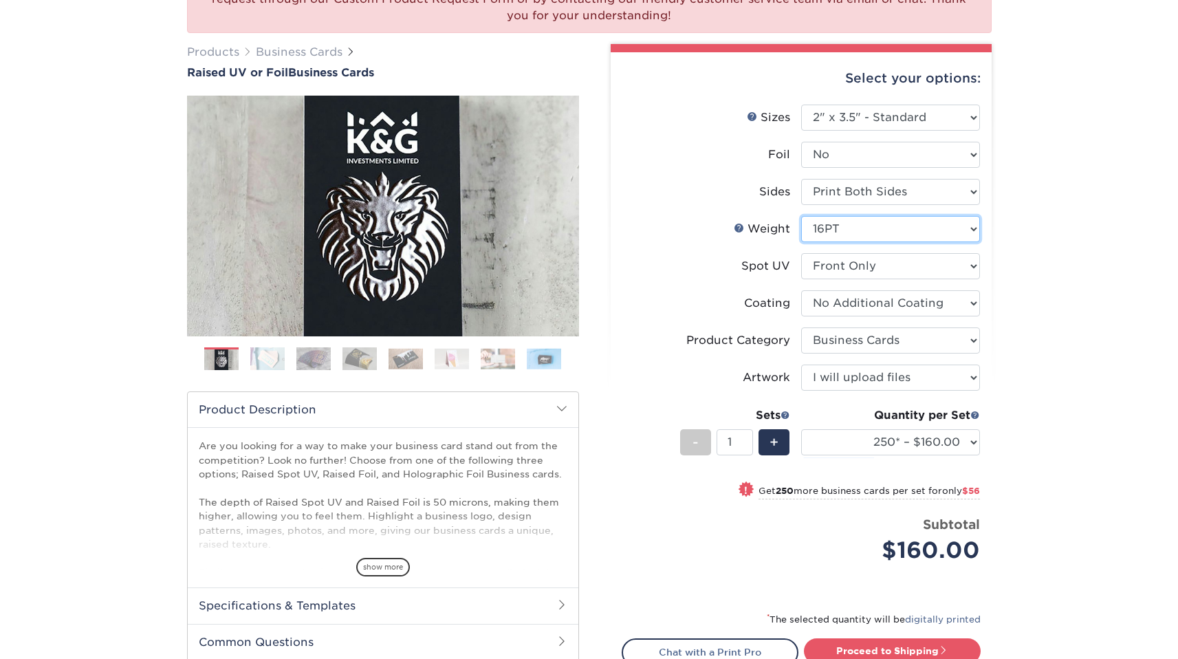
click at [894, 230] on select "Please Select 16PT" at bounding box center [890, 229] width 179 height 26
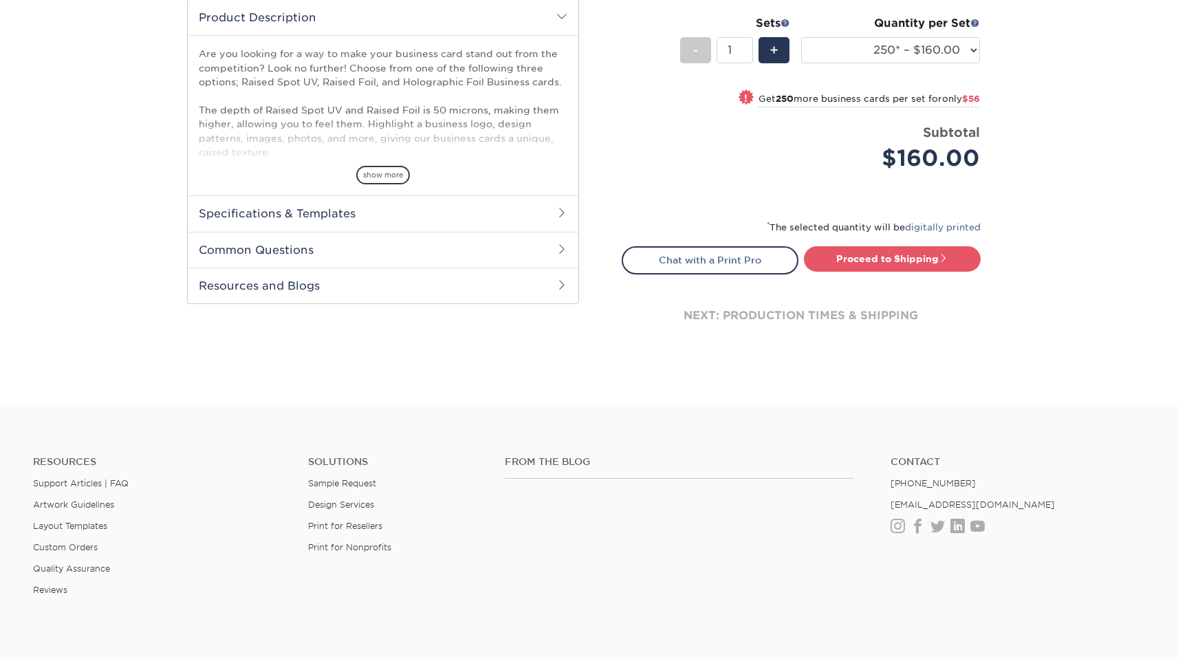
scroll to position [560, 0]
click at [918, 261] on link "Proceed to Shipping" at bounding box center [892, 257] width 177 height 25
type input "Set 1"
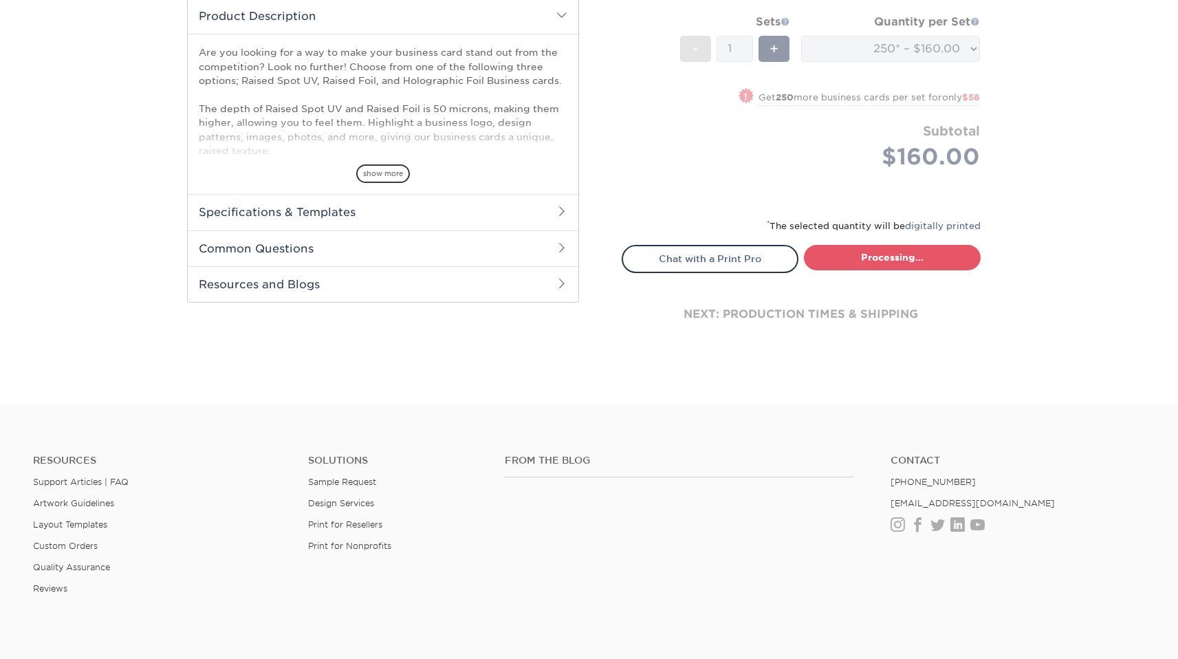
select select "b9b8bc4a-fe2b-4611-9a9e-1ae5d58e413a"
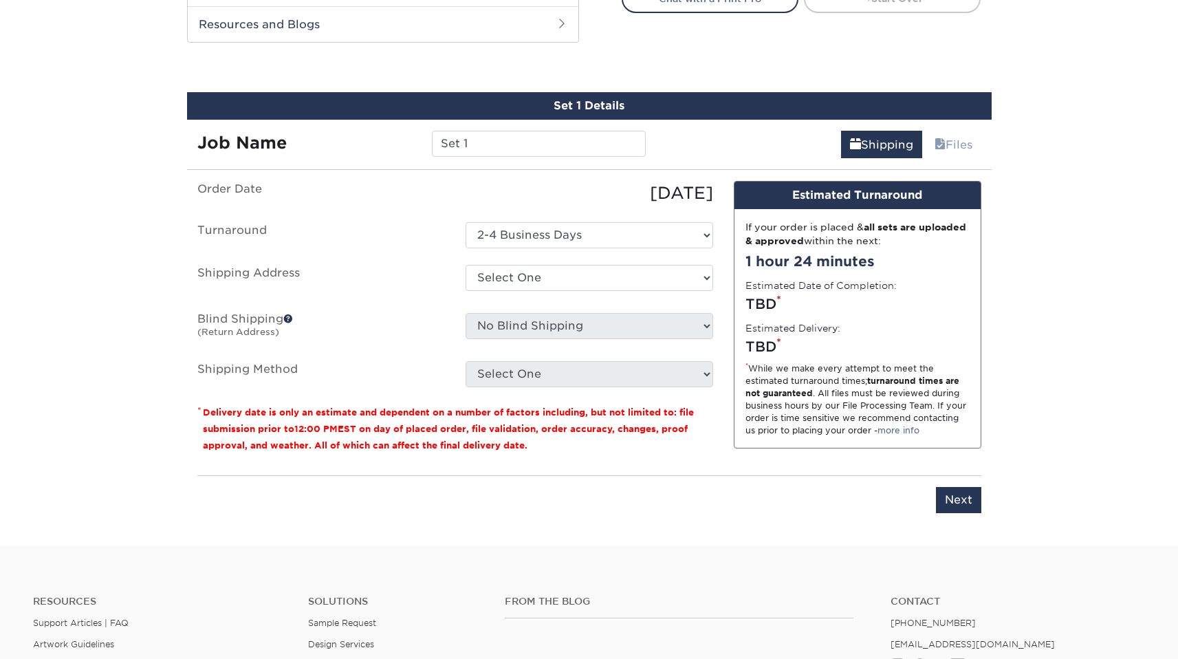
scroll to position [841, 0]
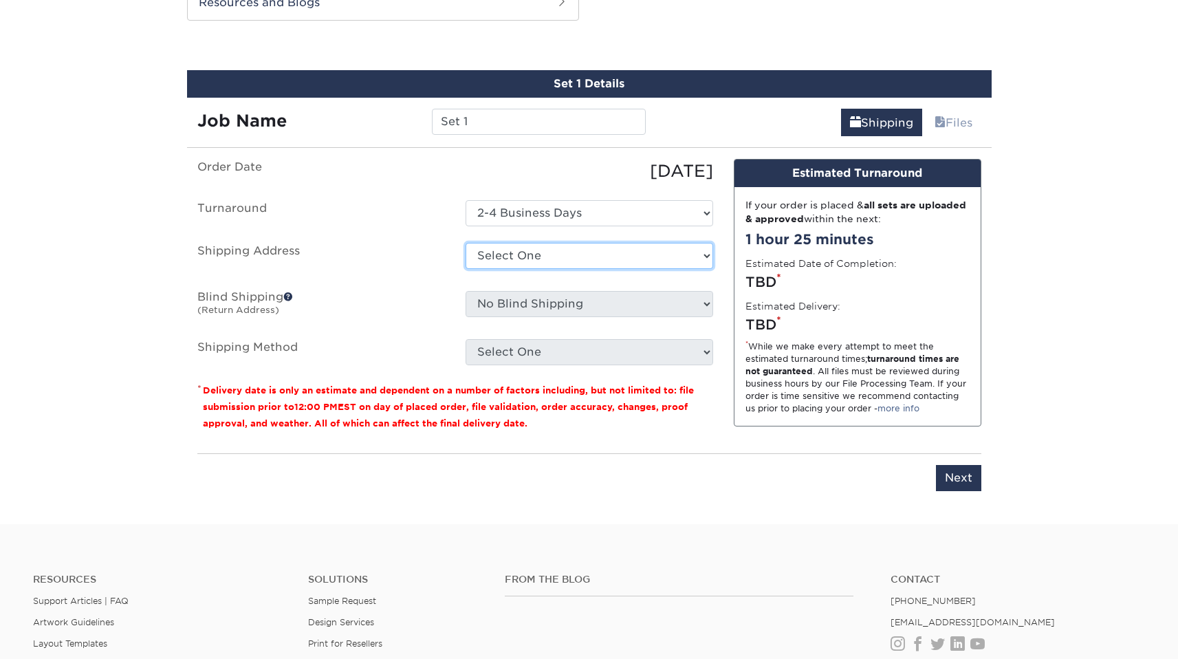
click at [592, 263] on select "Select One Cara Biz Cards + Add New Address" at bounding box center [588, 256] width 247 height 26
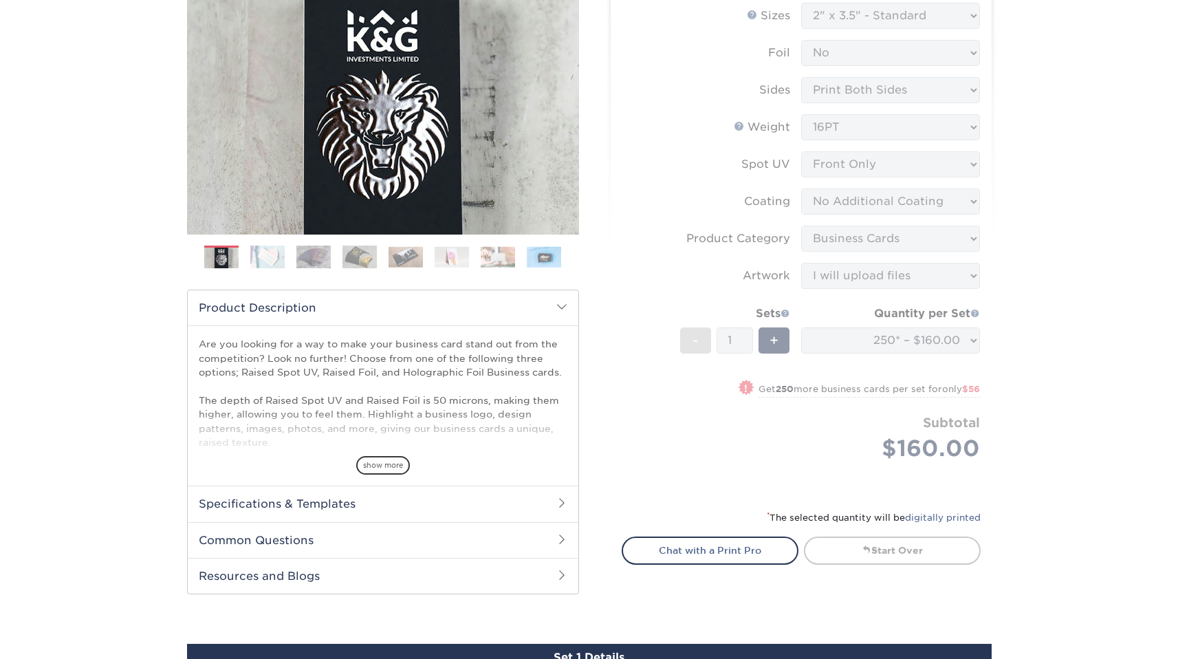
scroll to position [271, 0]
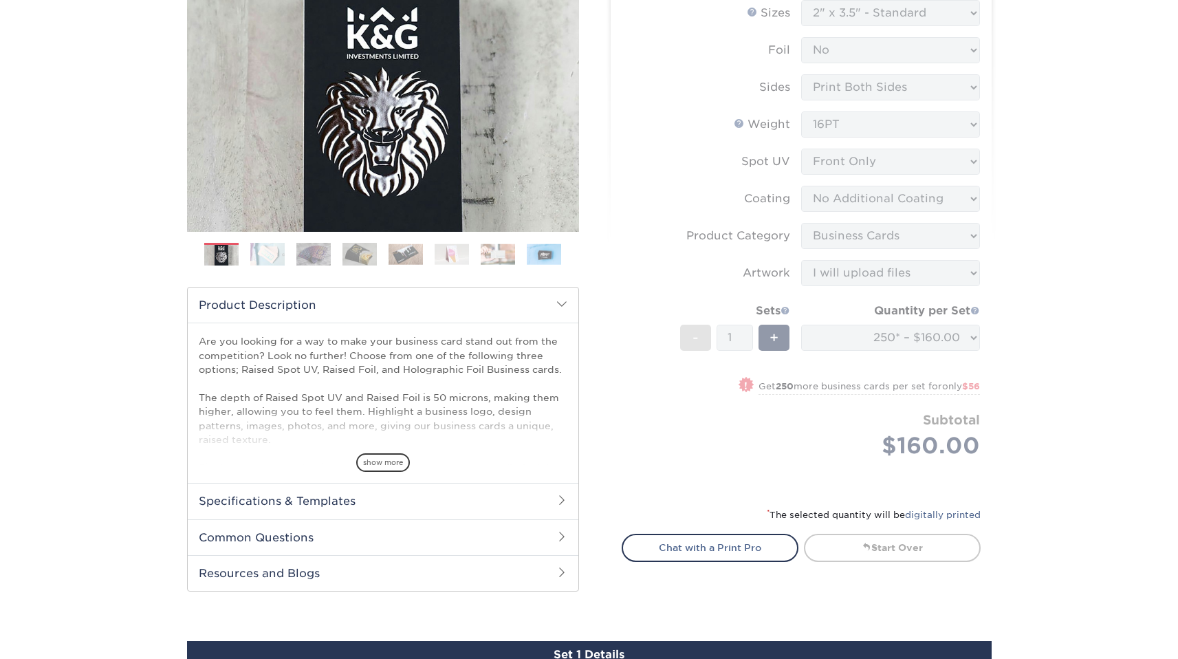
click at [1004, 343] on div "We are currently experiencing a technical issue with this product category. Our…" at bounding box center [589, 455] width 1178 height 1277
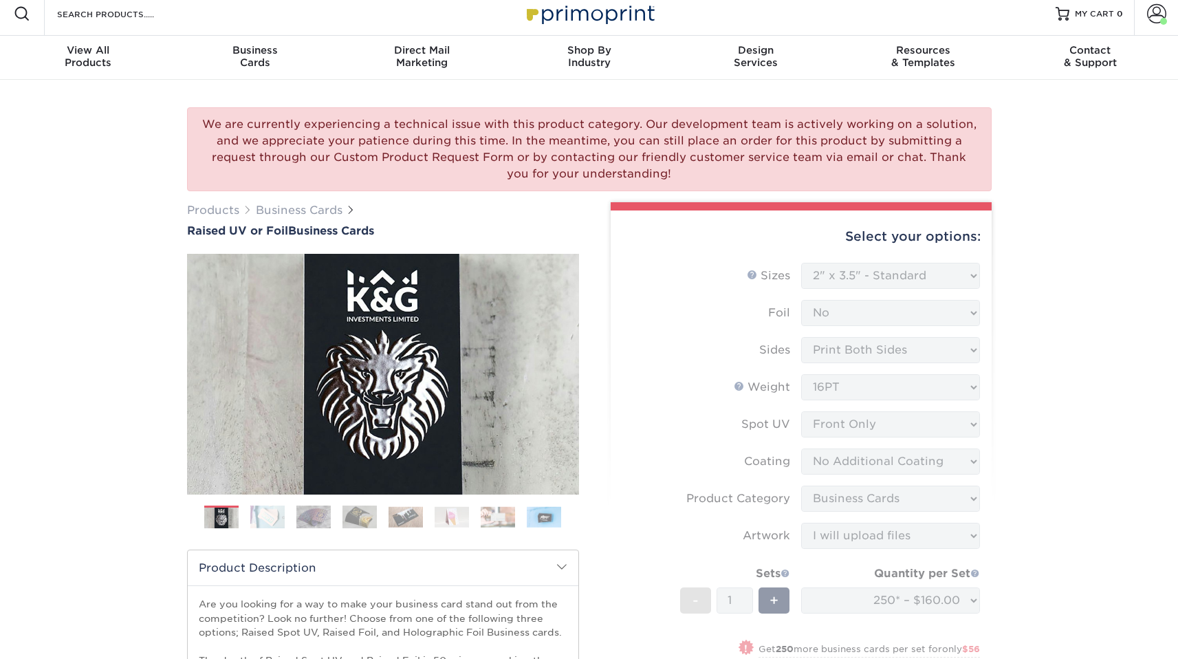
scroll to position [0, 0]
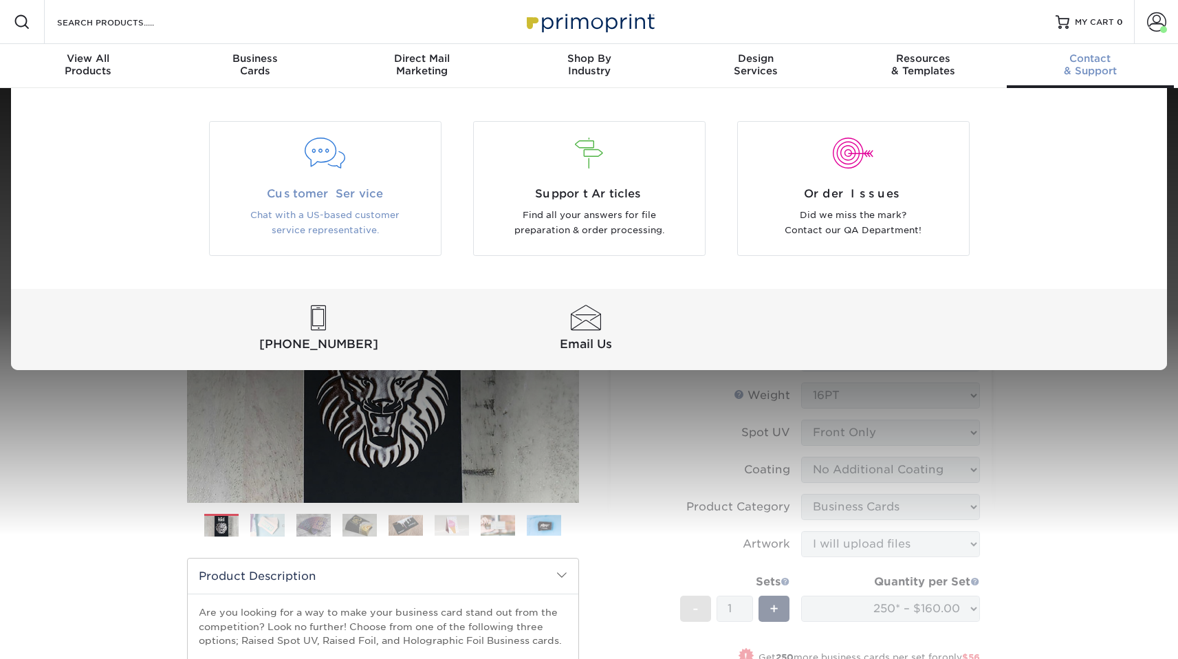
click at [327, 218] on p "Chat with a US-based customer service representative." at bounding box center [325, 223] width 210 height 31
click at [340, 206] on div "Customer Service Chat with a US-based customer service representative." at bounding box center [325, 212] width 231 height 53
click at [338, 221] on p "Chat with a US-based customer service representative." at bounding box center [325, 223] width 210 height 31
click at [330, 158] on div at bounding box center [325, 153] width 210 height 31
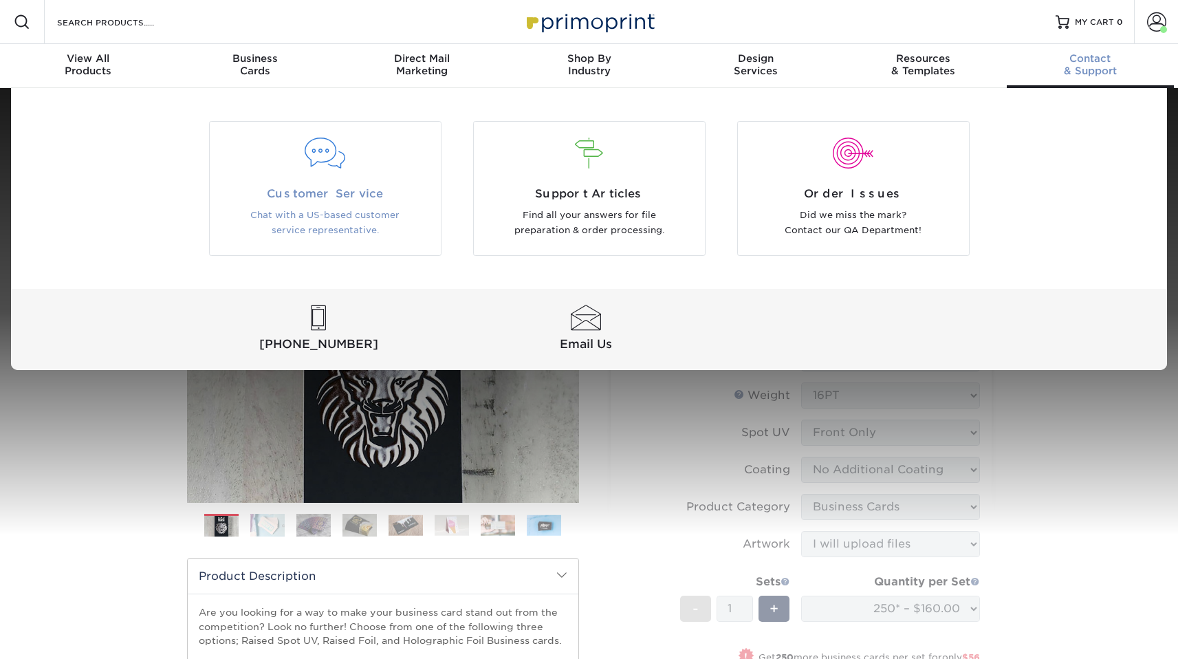
click at [330, 158] on div at bounding box center [325, 153] width 210 height 31
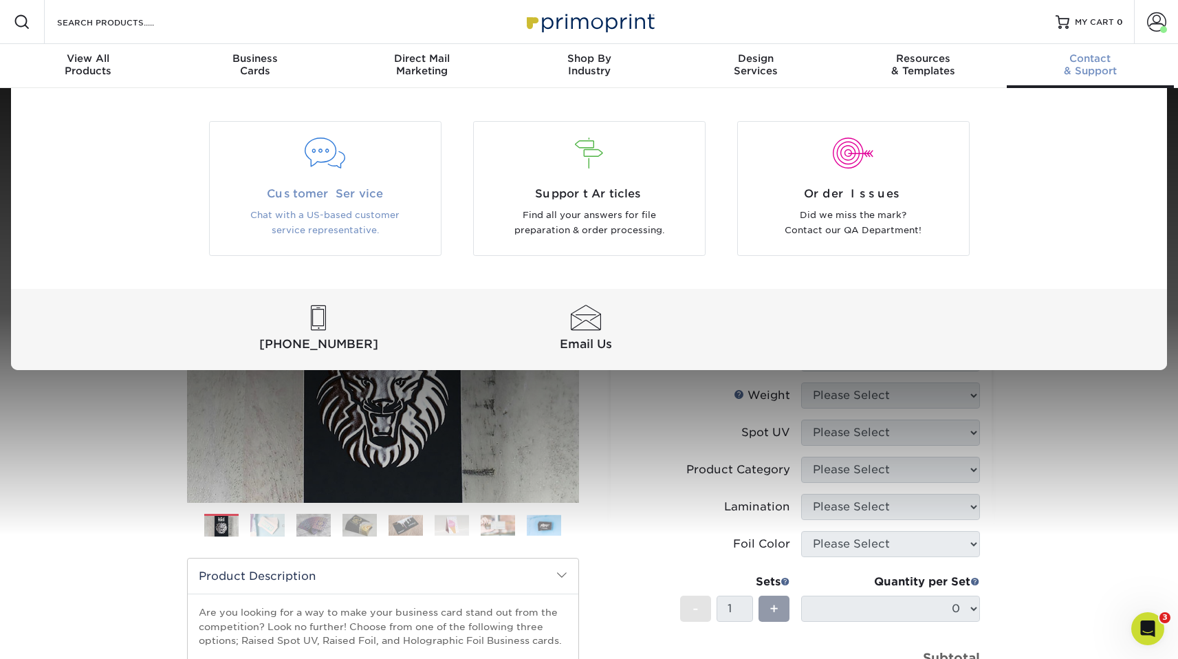
click at [328, 176] on div at bounding box center [325, 161] width 231 height 47
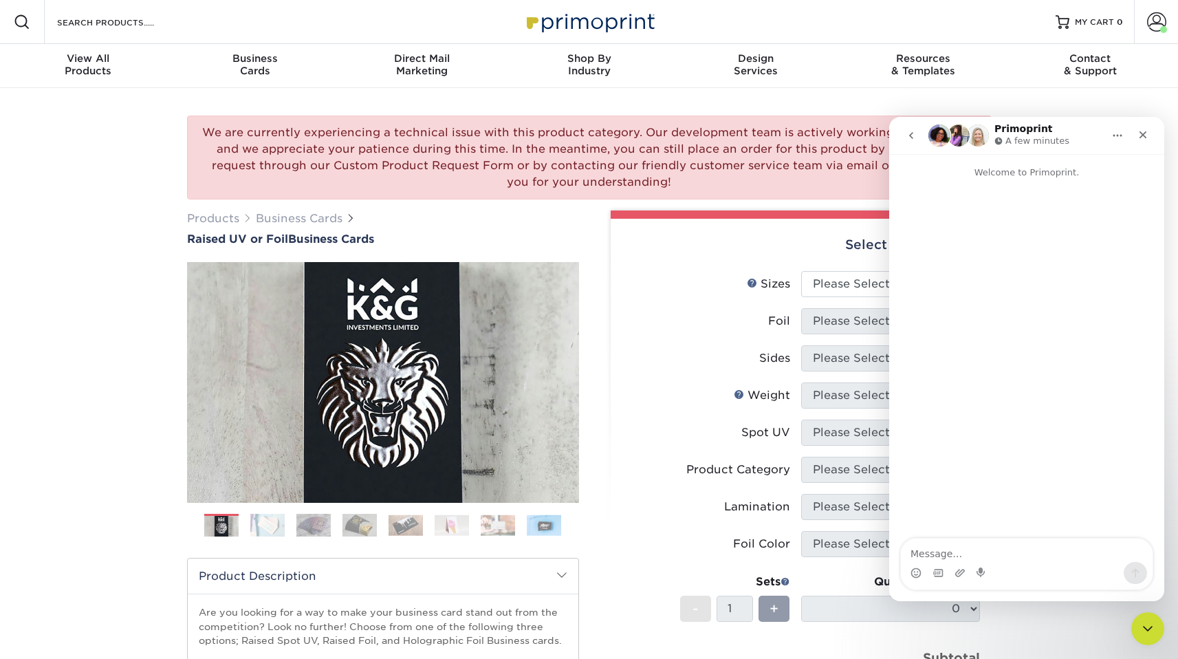
click at [951, 551] on textarea "Message…" at bounding box center [1027, 549] width 252 height 23
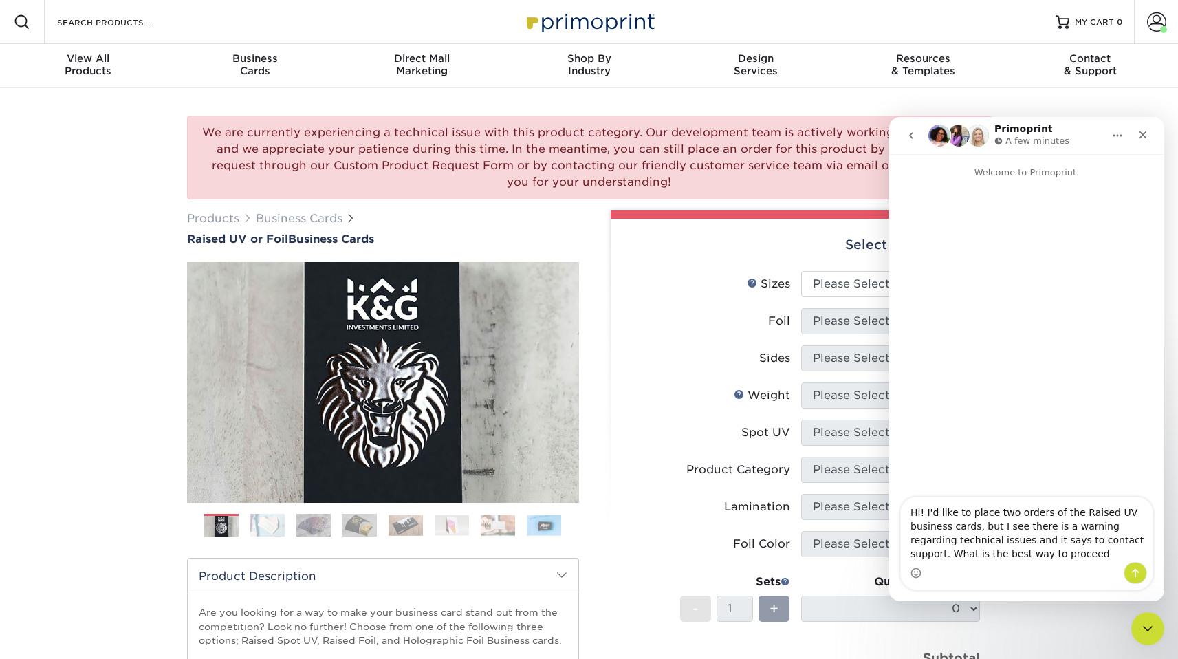
type textarea "Hi! I'd like to place two orders of the Raised UV business cards, but I see the…"
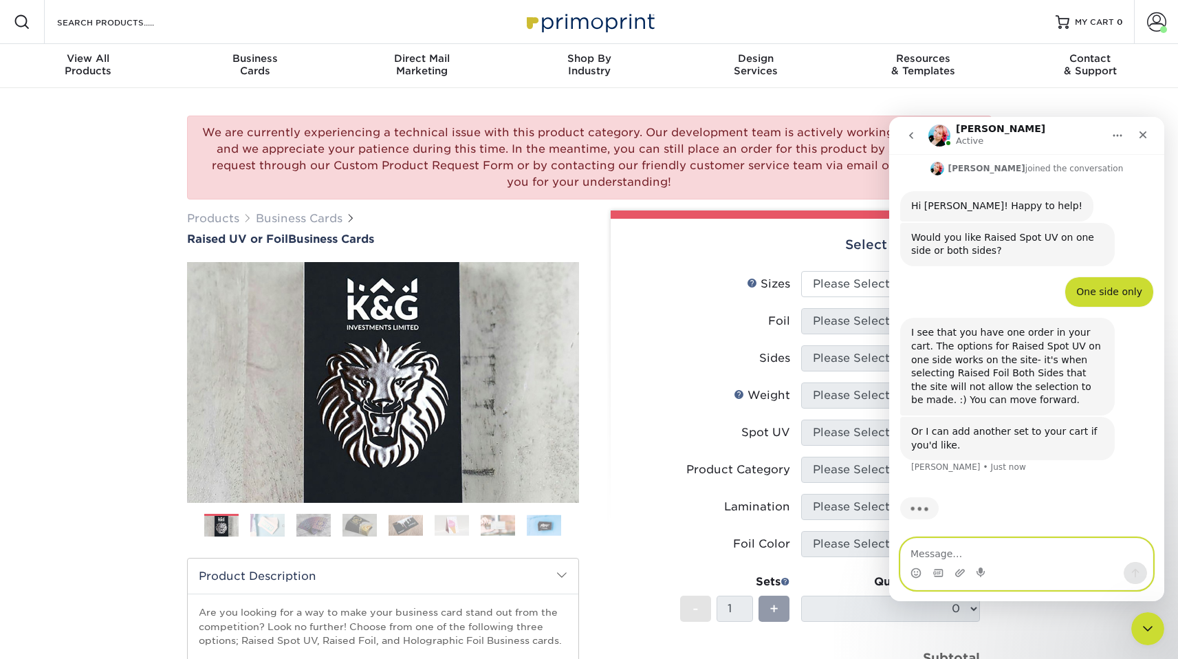
scroll to position [135, 0]
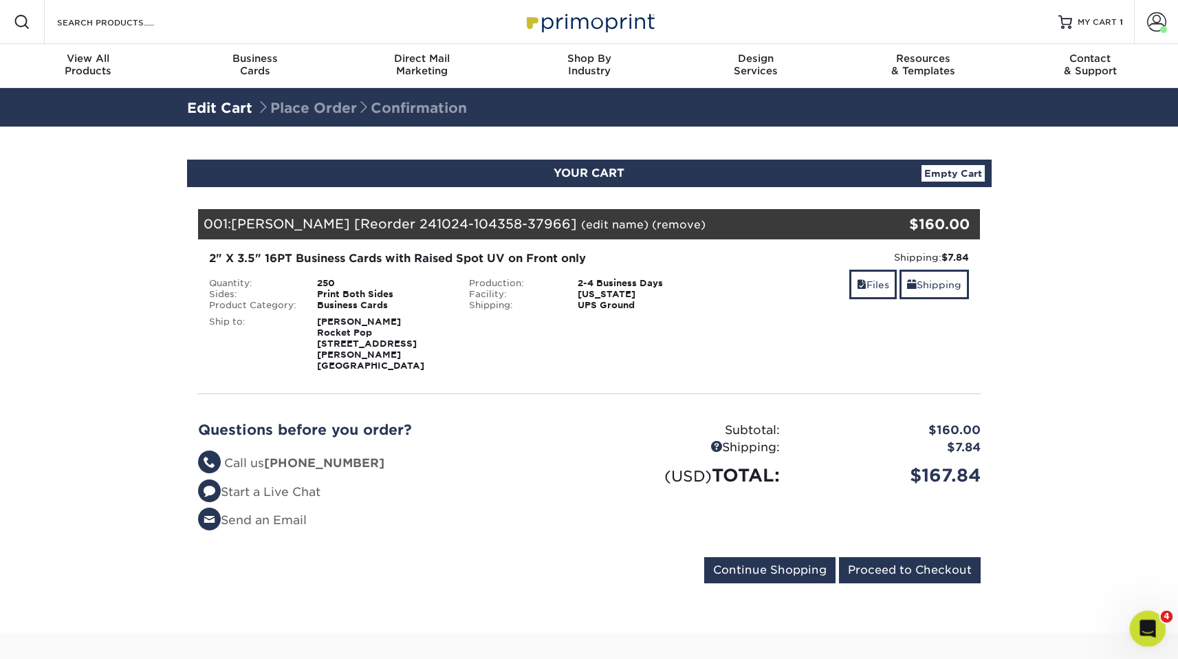
click at [1148, 627] on icon "Open Intercom Messenger" at bounding box center [1145, 626] width 23 height 23
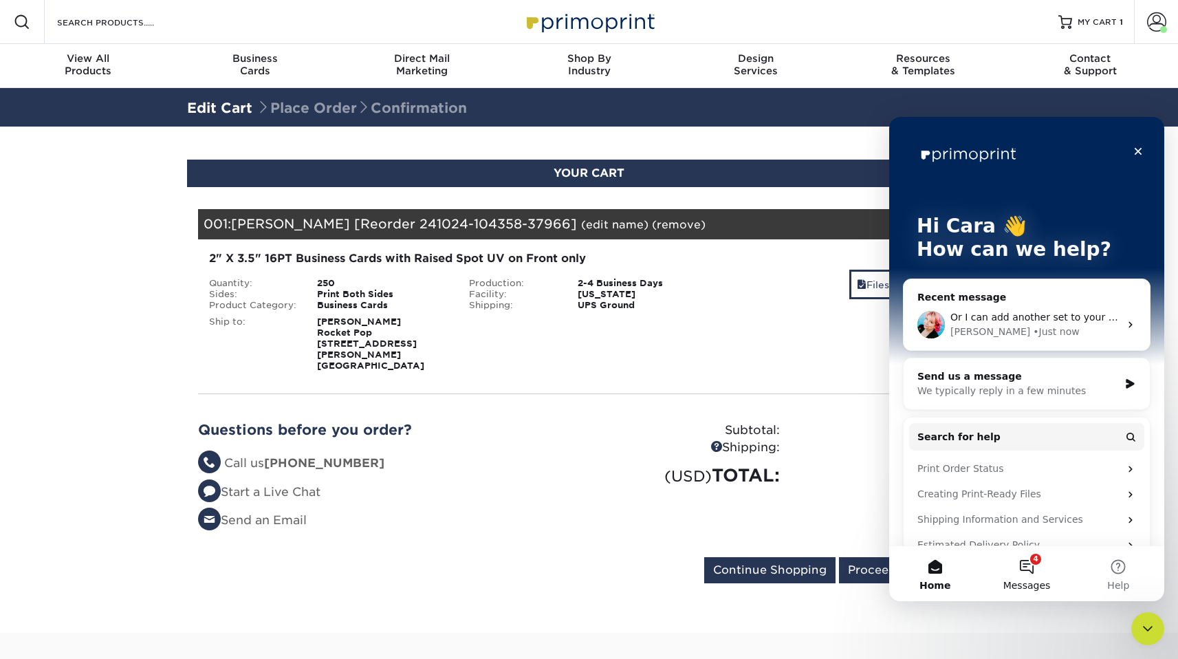
click at [1031, 571] on button "4 Messages" at bounding box center [1025, 573] width 91 height 55
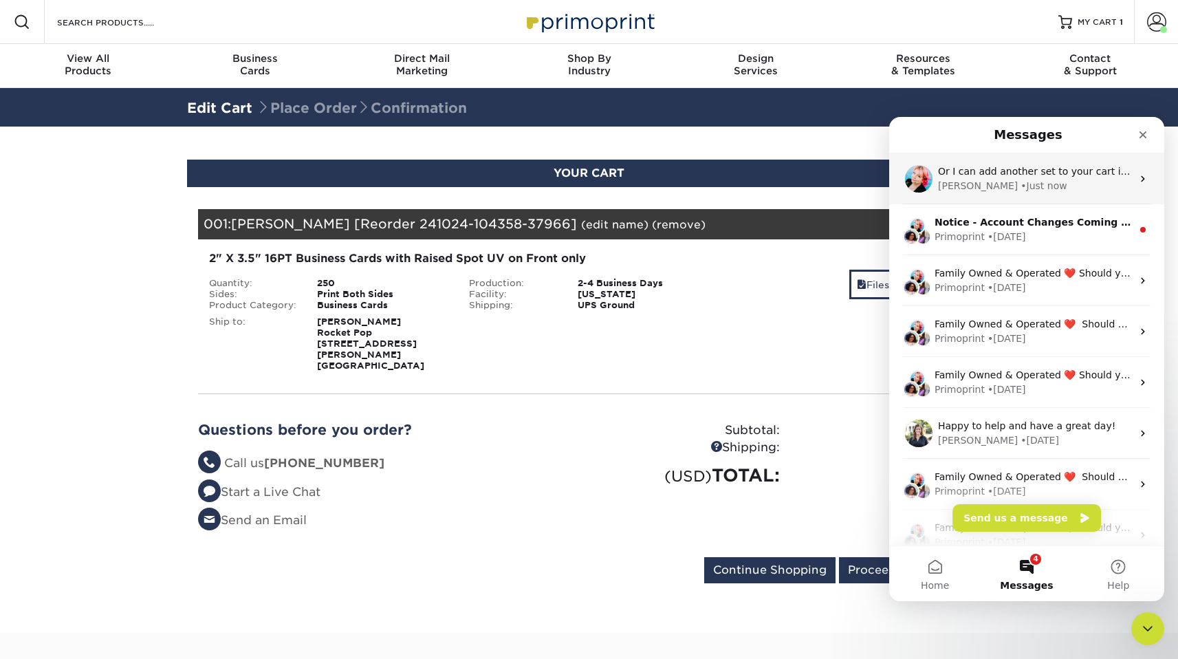
click at [1046, 172] on span "Or I can add another set to your cart if you'd like." at bounding box center [1057, 171] width 238 height 11
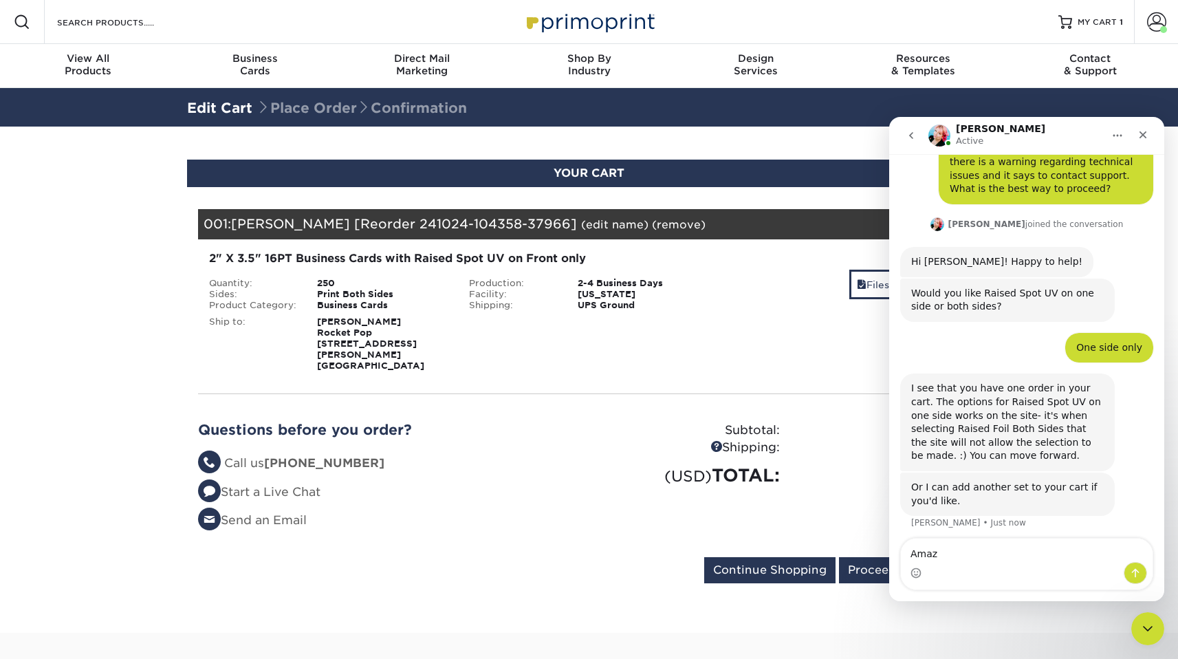
scroll to position [82, 0]
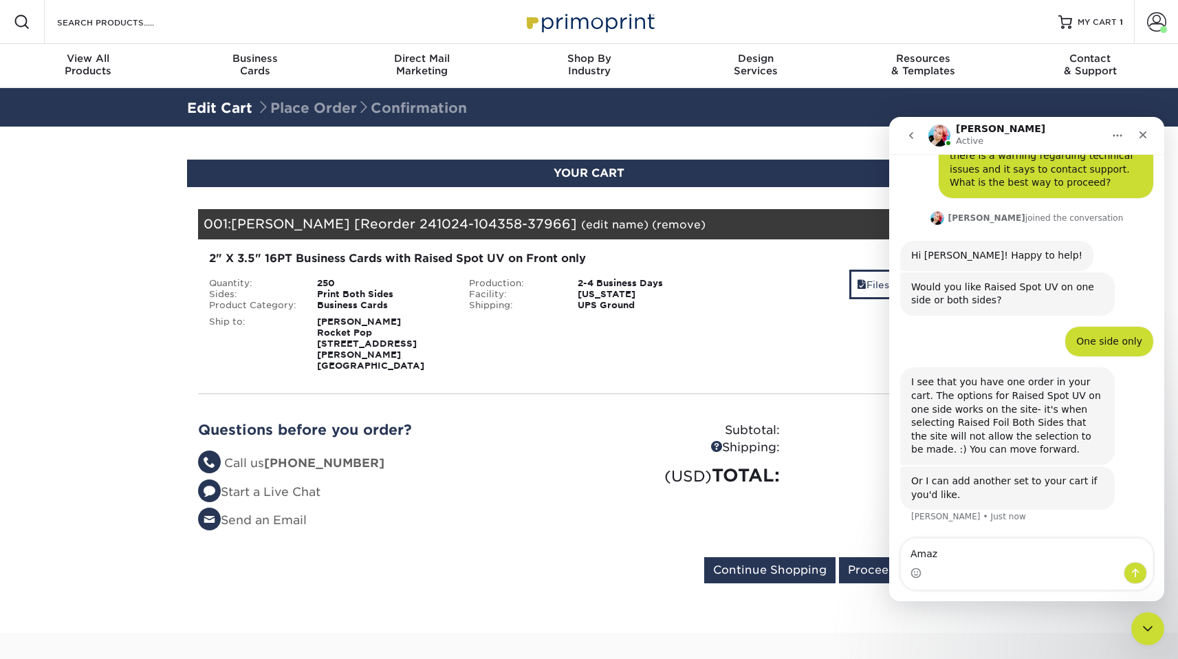
click at [965, 555] on textarea "Amaz" at bounding box center [1027, 549] width 252 height 23
type textarea "A"
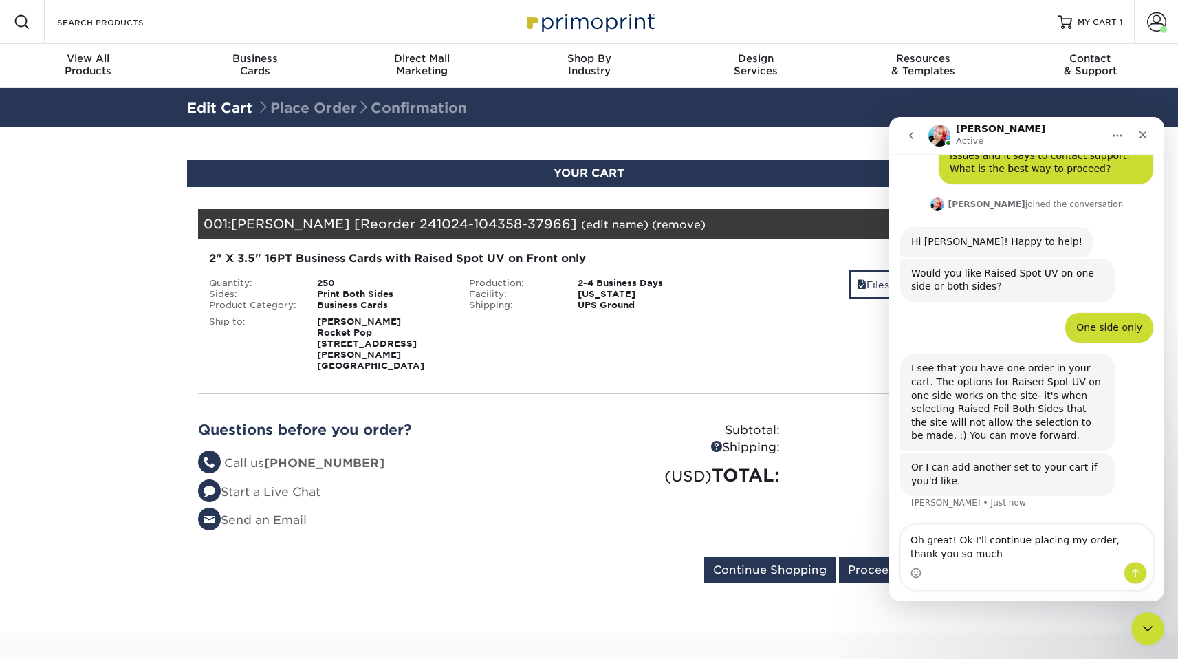
type textarea "Oh great! Ok I'll continue placing my order, thank you so much!"
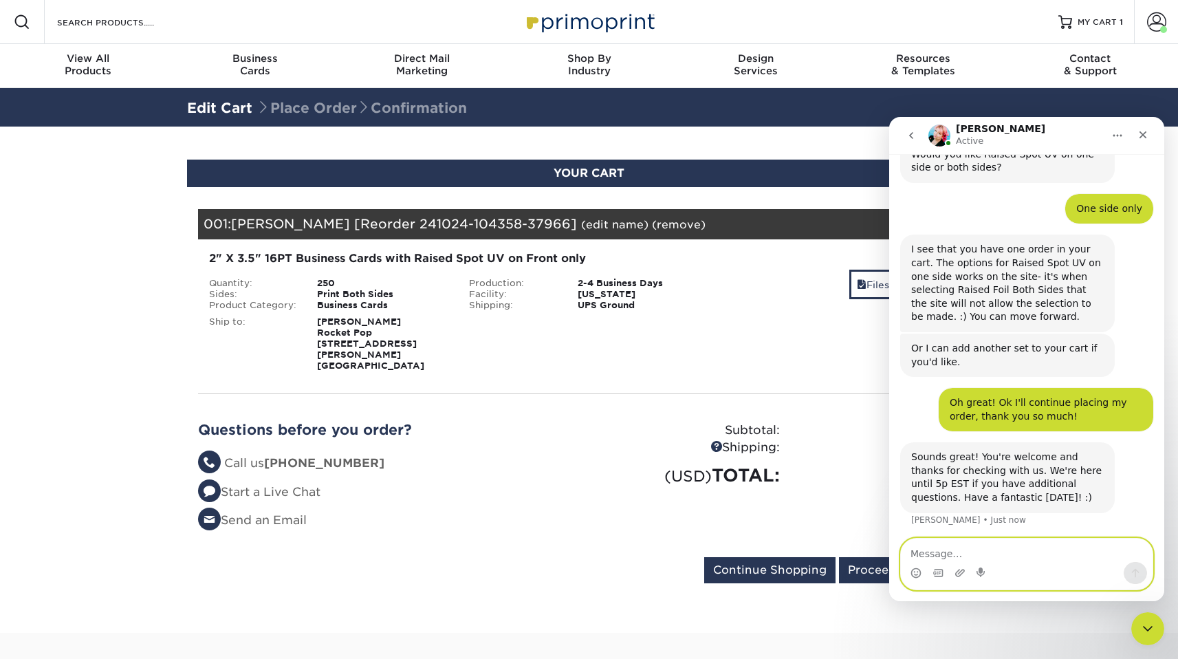
scroll to position [217, 0]
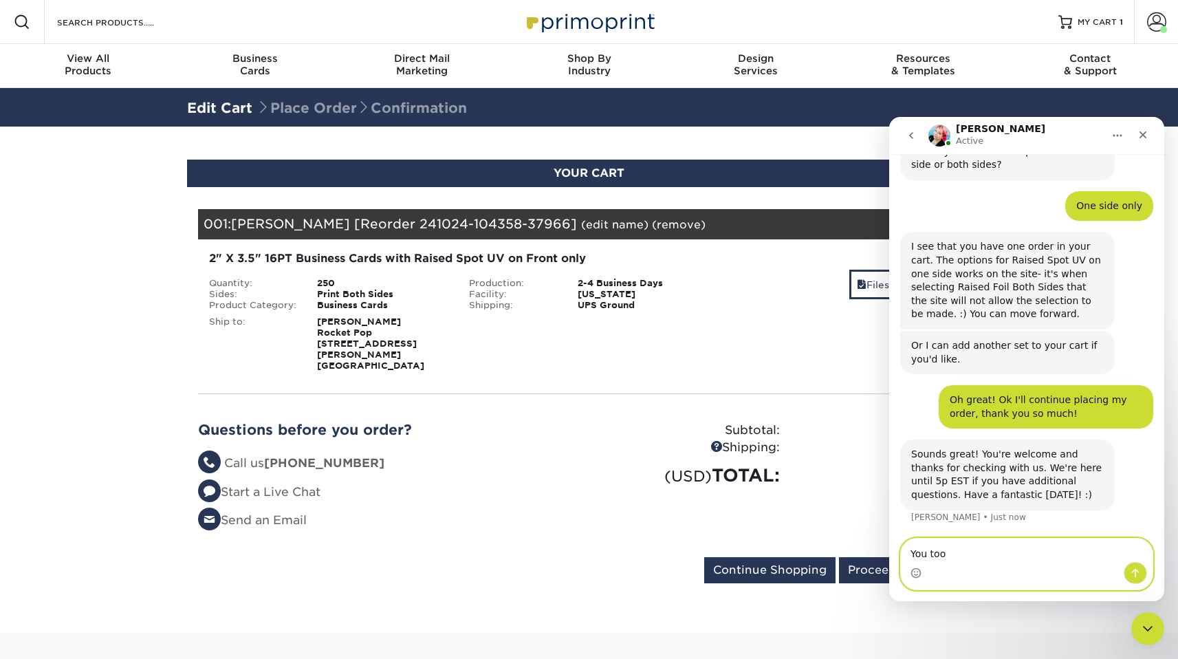
type textarea "You too!"
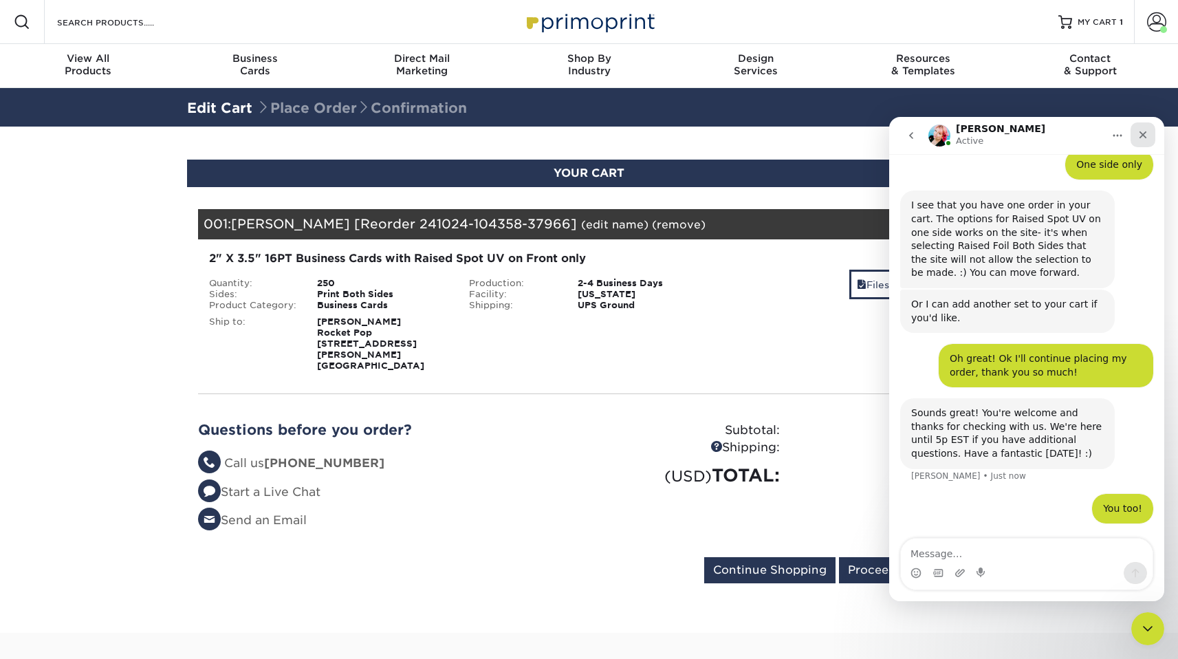
click at [1145, 135] on icon "Close" at bounding box center [1142, 134] width 11 height 11
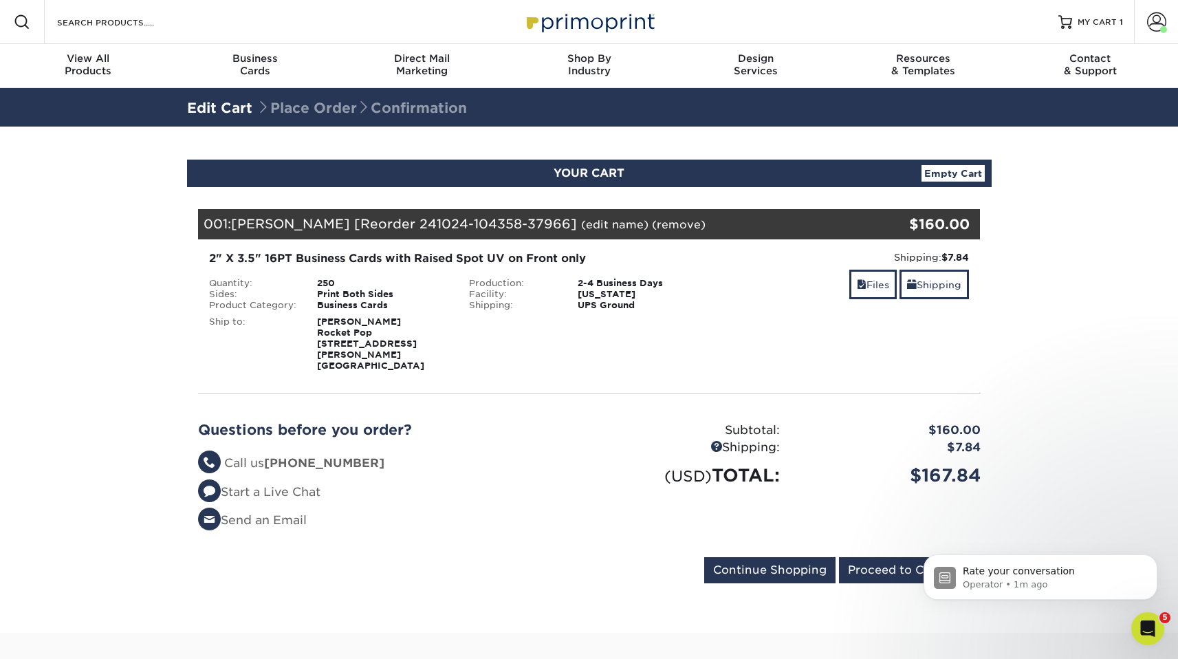
scroll to position [409, 0]
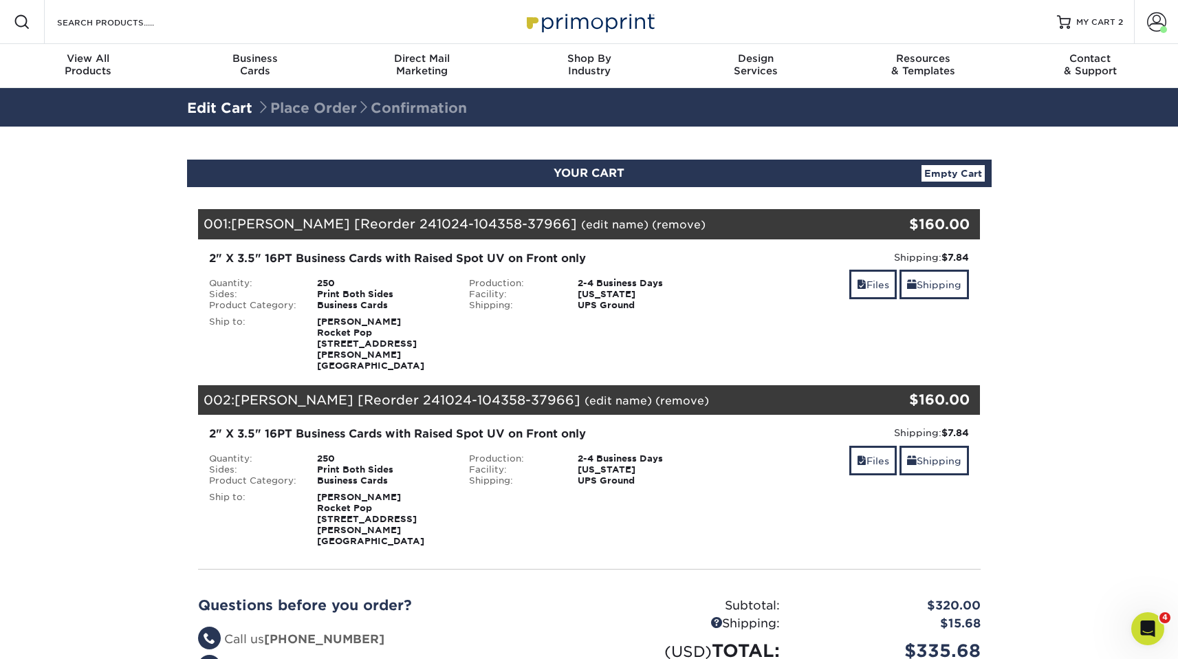
scroll to position [46, 0]
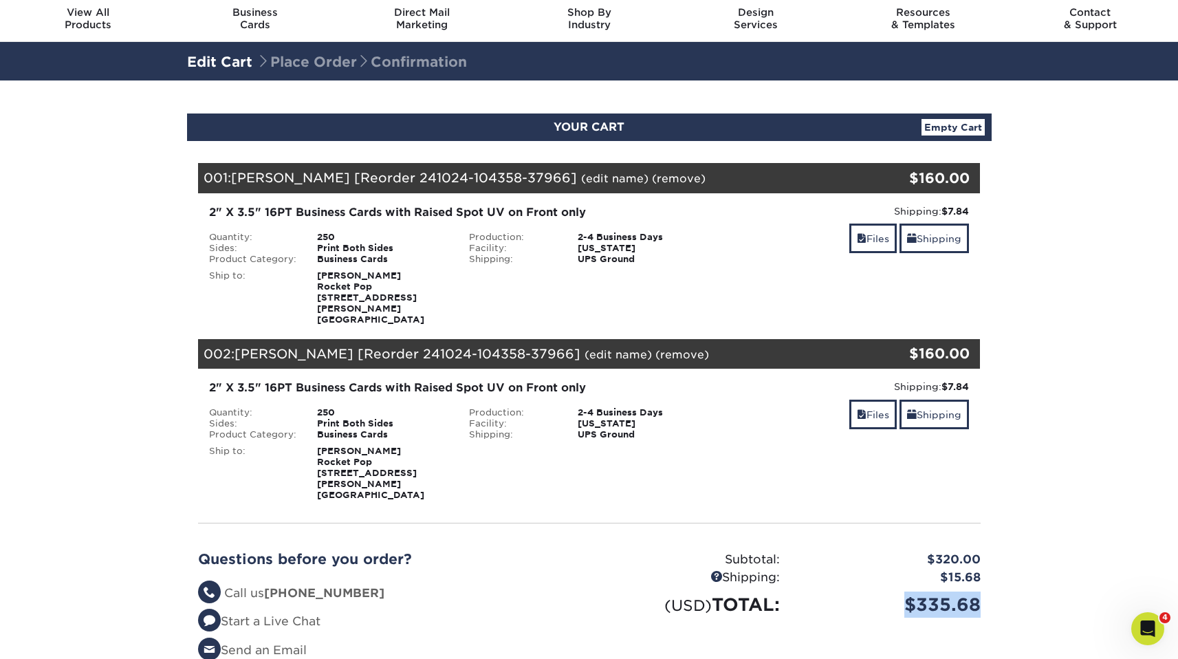
drag, startPoint x: 982, startPoint y: 586, endPoint x: 894, endPoint y: 586, distance: 88.7
click at [894, 591] on div "$335.68" at bounding box center [890, 604] width 201 height 26
copy div "$335.68"
